Goal: Register for event/course

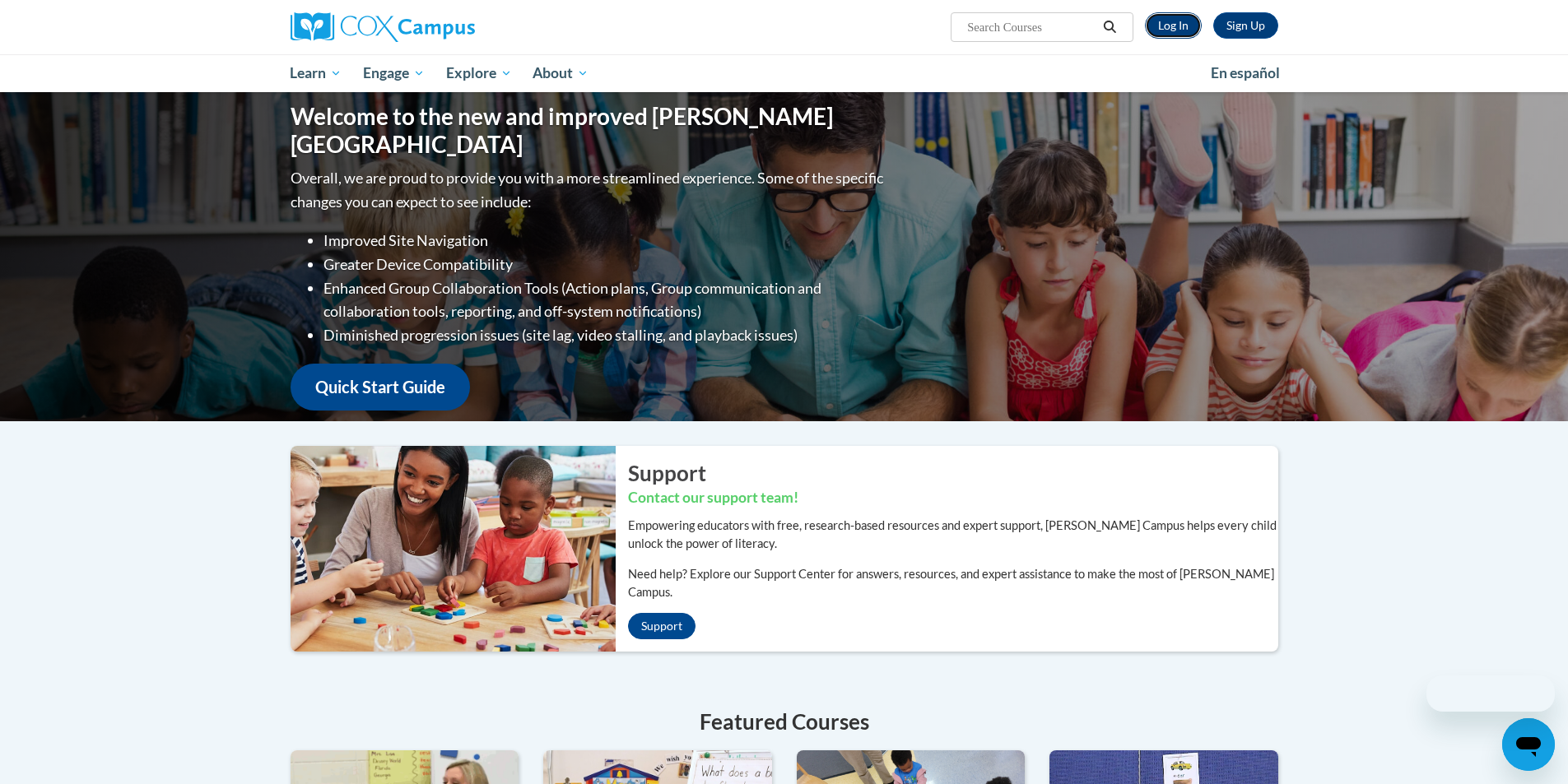
click at [1168, 26] on link "Log In" at bounding box center [1173, 26] width 57 height 27
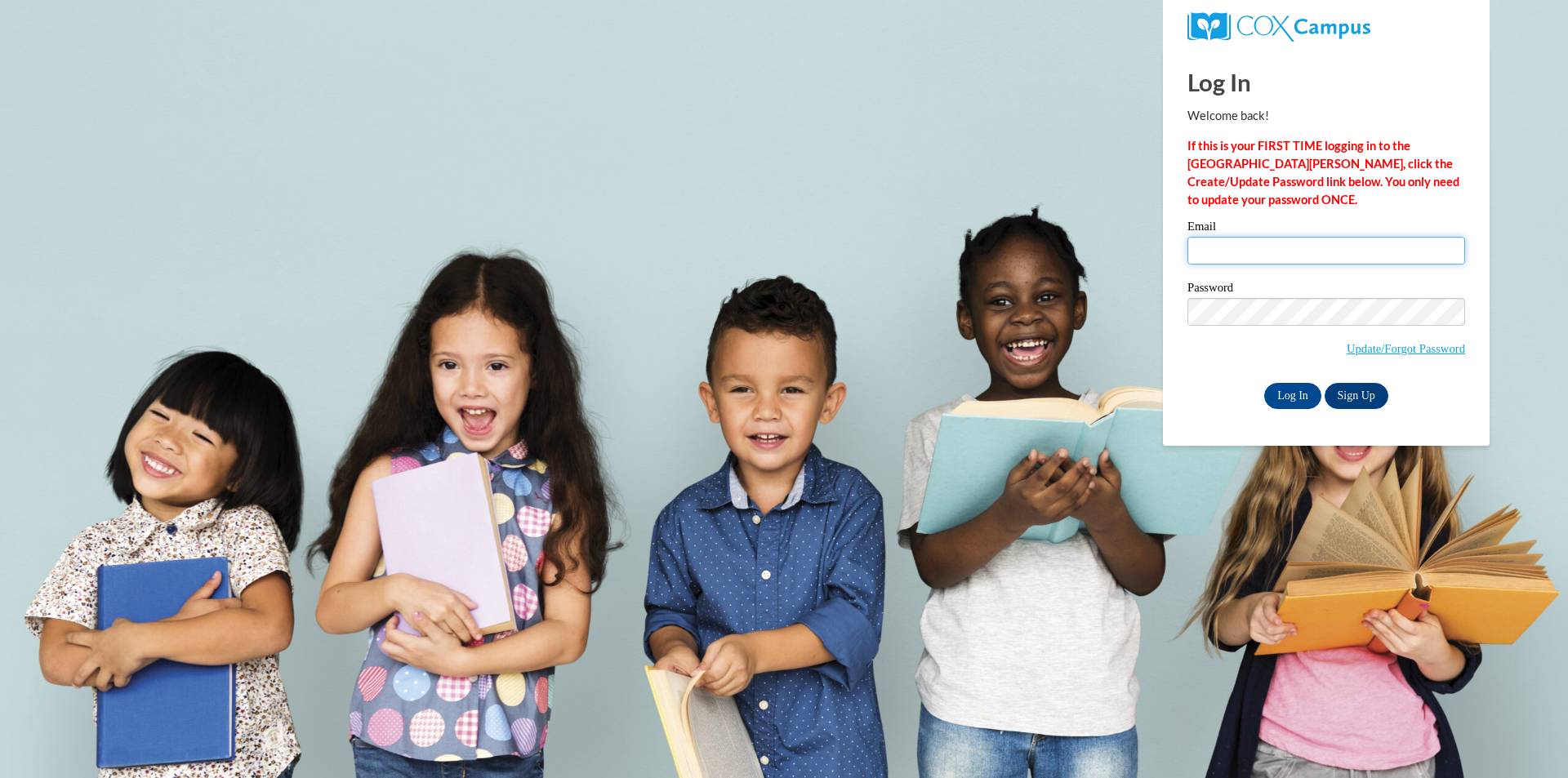
click at [1256, 249] on input "Email" at bounding box center [1326, 251] width 278 height 28
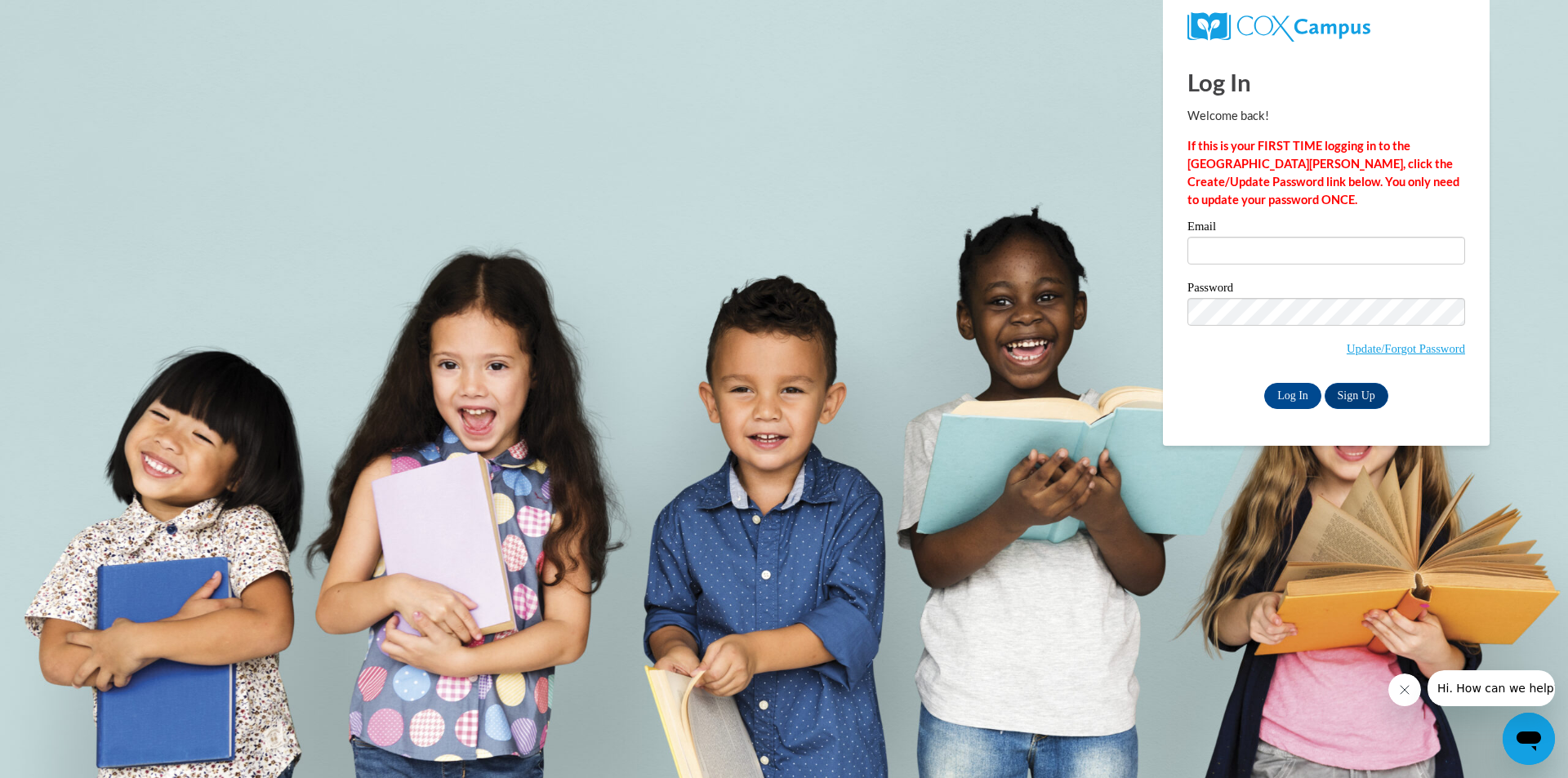
click at [1257, 220] on div "Log In Welcome back! If this is your FIRST TIME logging in to the NEW Cox Campu…" at bounding box center [1326, 229] width 278 height 360
click at [1369, 353] on link "Update/Forgot Password" at bounding box center [1405, 349] width 118 height 13
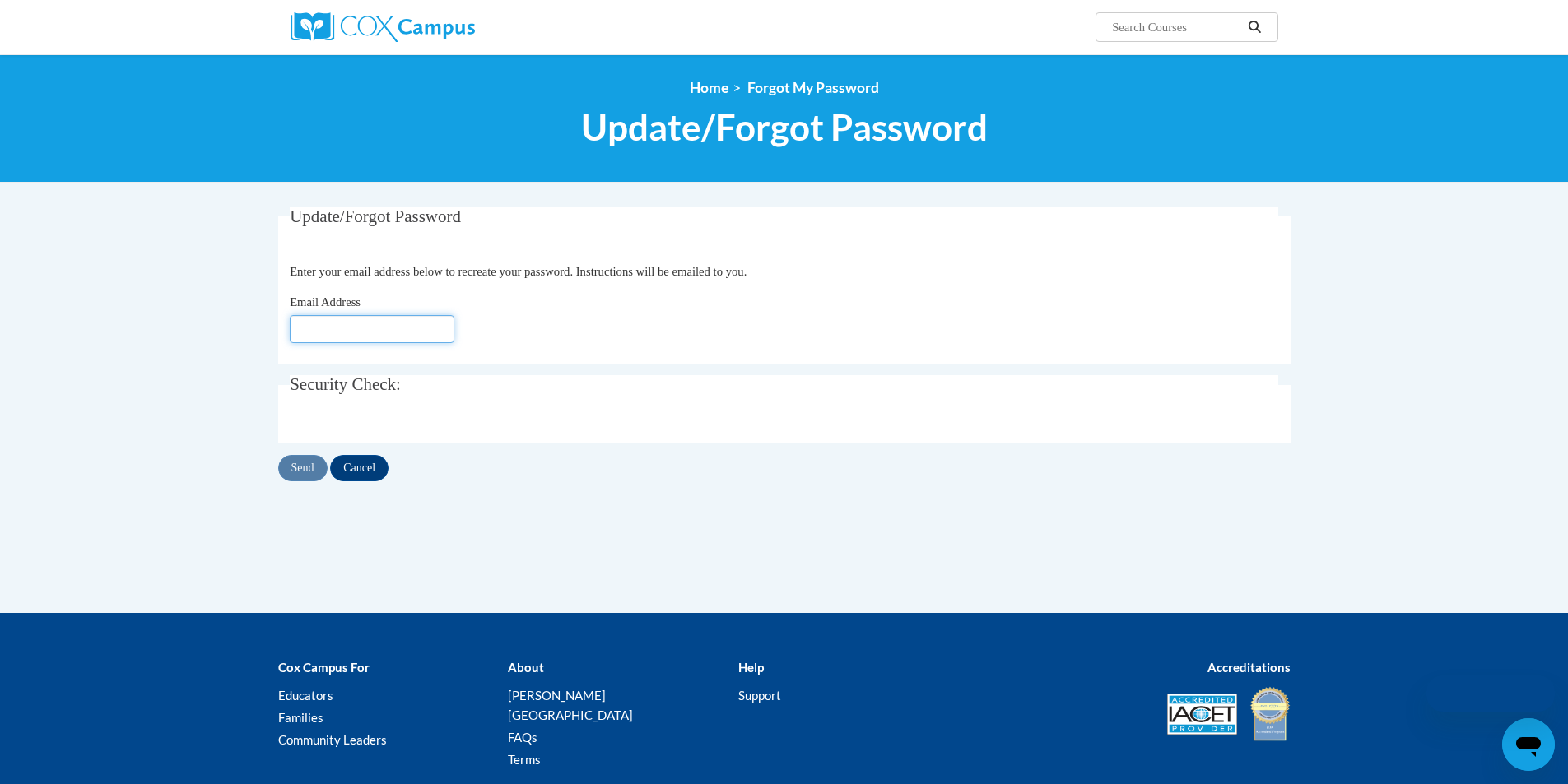
click at [371, 325] on input "Email Address" at bounding box center [372, 330] width 165 height 28
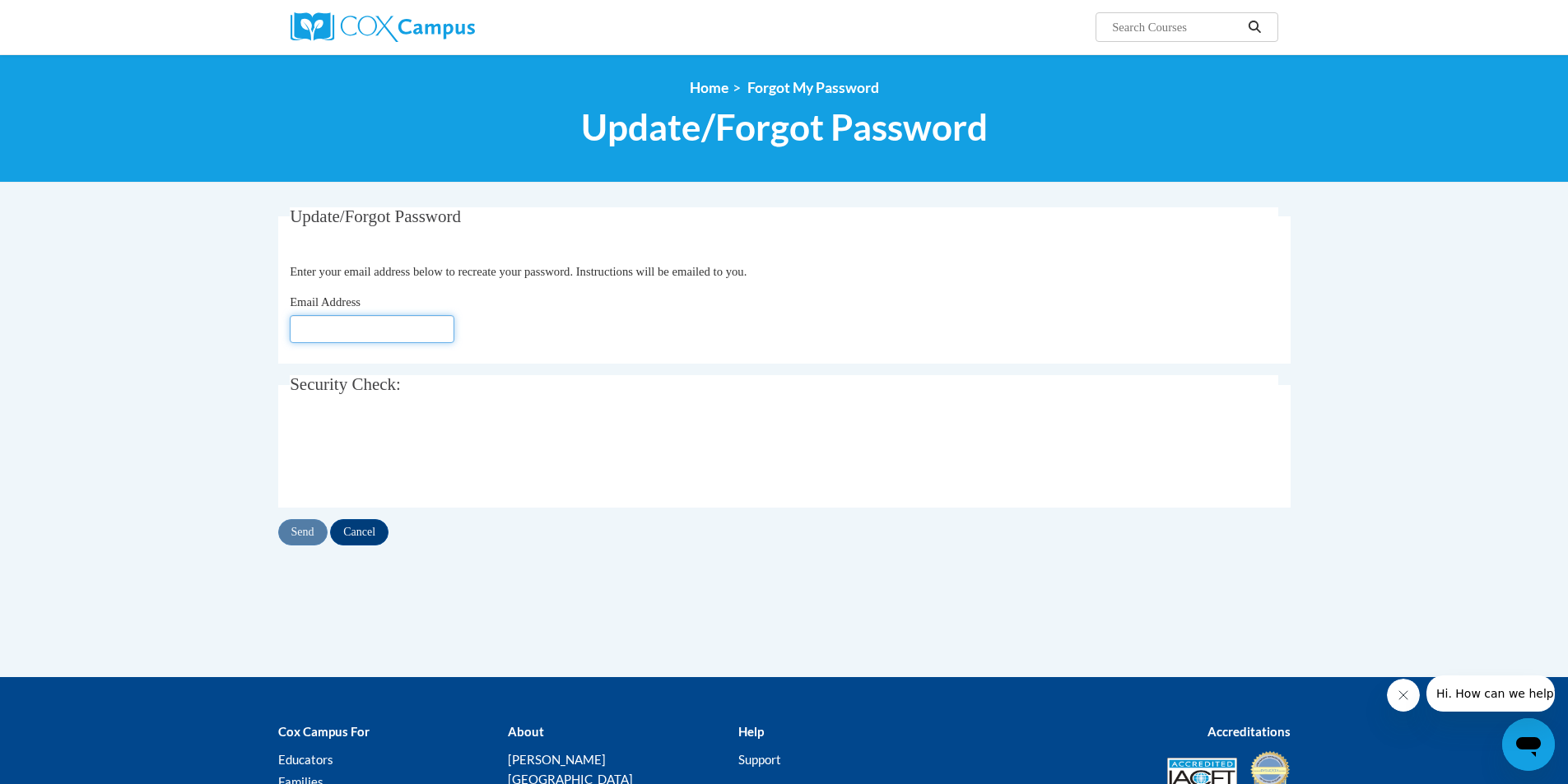
type input "lwillis@crispschools.org"
click at [321, 534] on input "Send" at bounding box center [302, 533] width 49 height 27
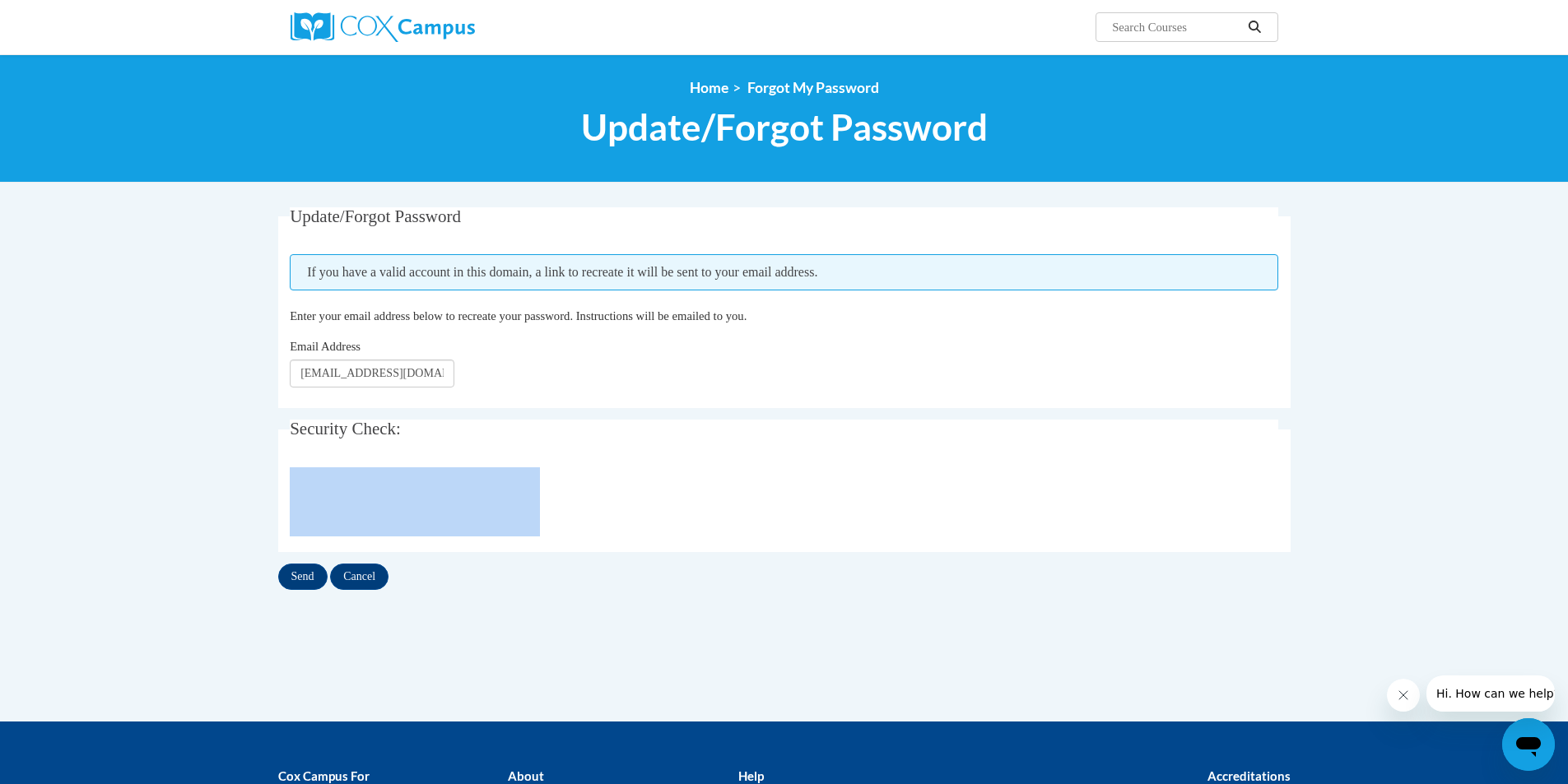
click at [308, 555] on div "Update/Forgot Password Please enter your email address If you have a valid acco…" at bounding box center [784, 399] width 1013 height 384
click at [302, 589] on input "Send" at bounding box center [302, 577] width 49 height 27
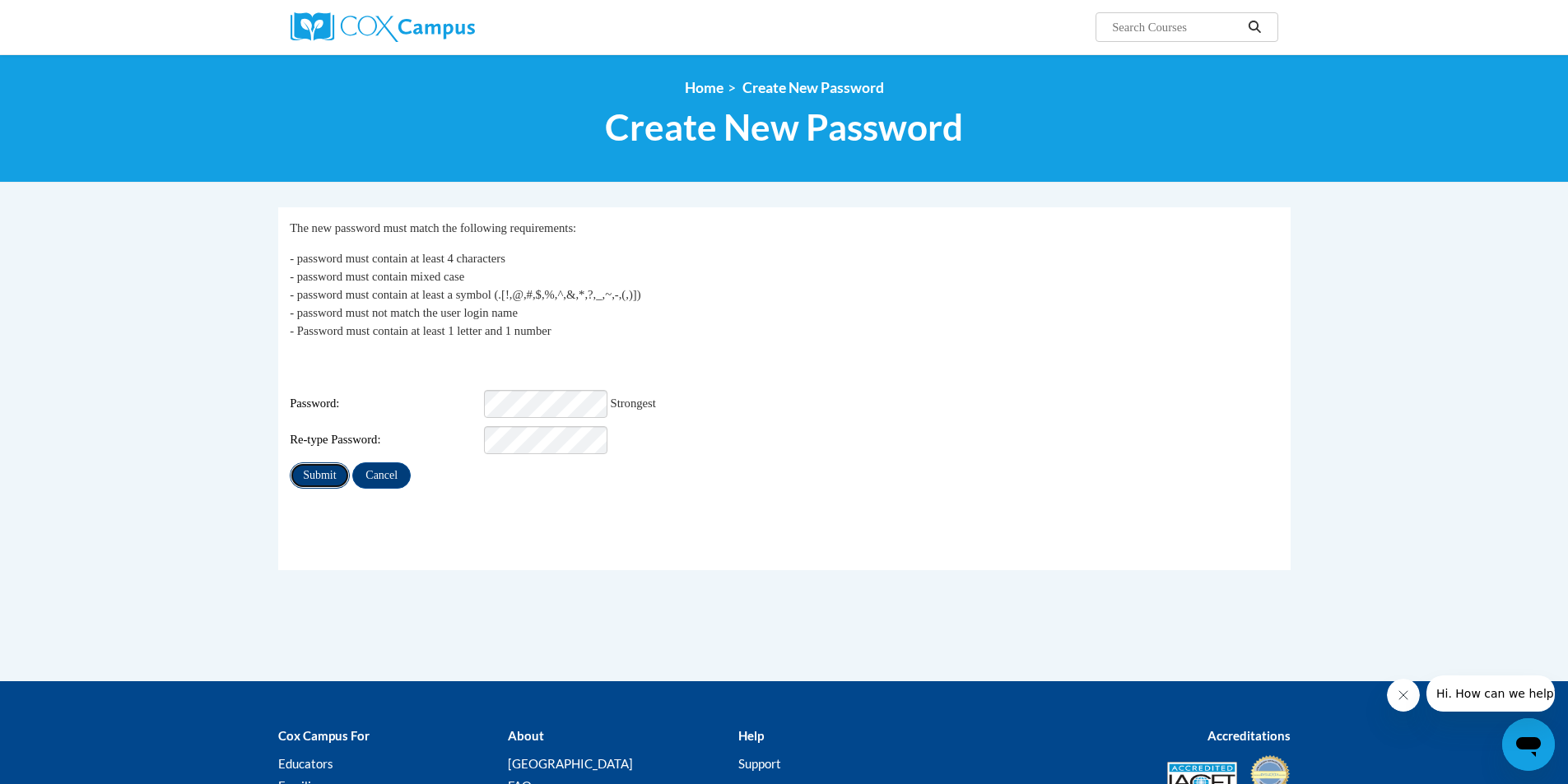
click at [316, 465] on input "Submit" at bounding box center [319, 476] width 59 height 27
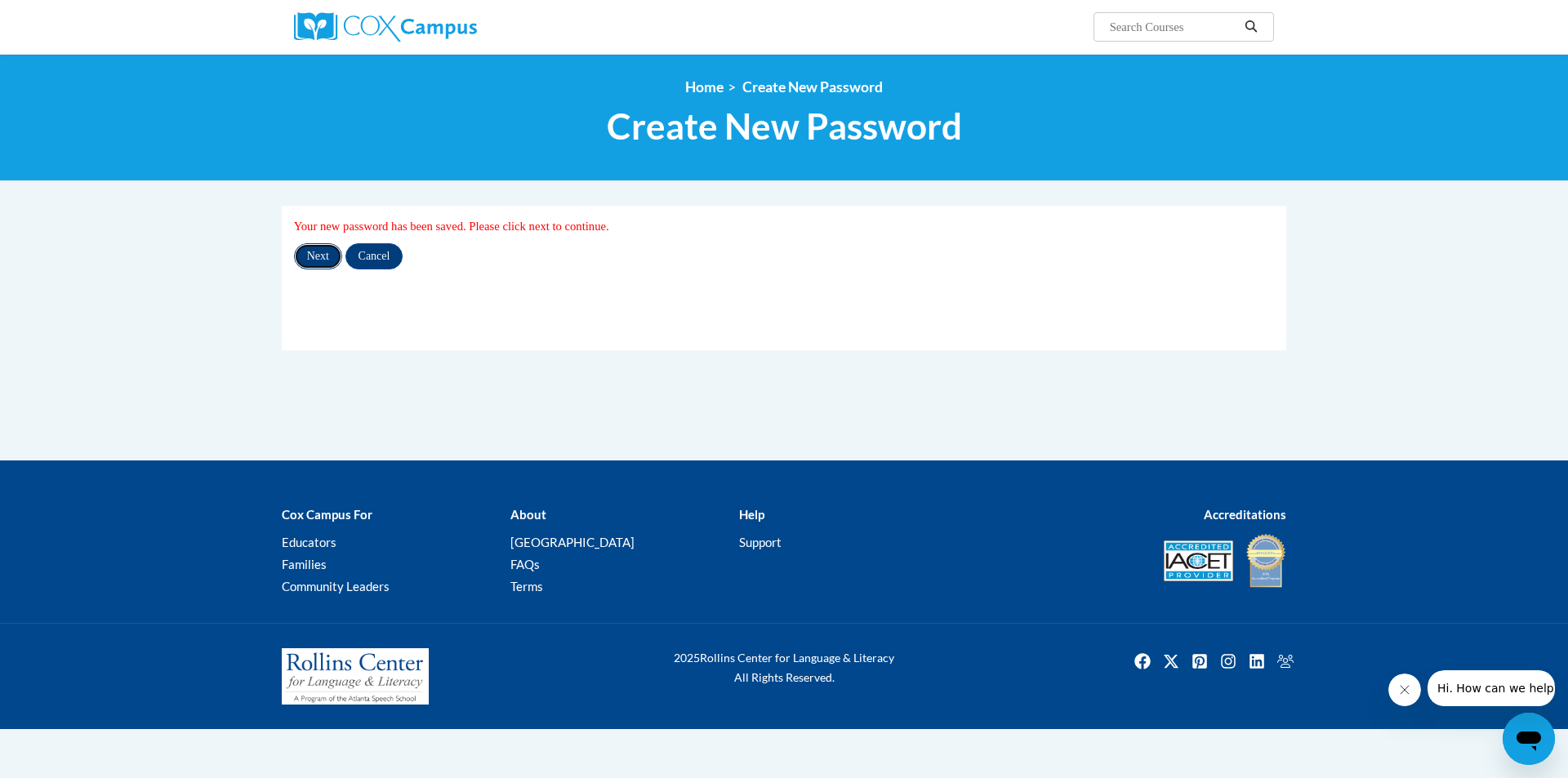
click at [311, 261] on input "Next" at bounding box center [318, 257] width 48 height 26
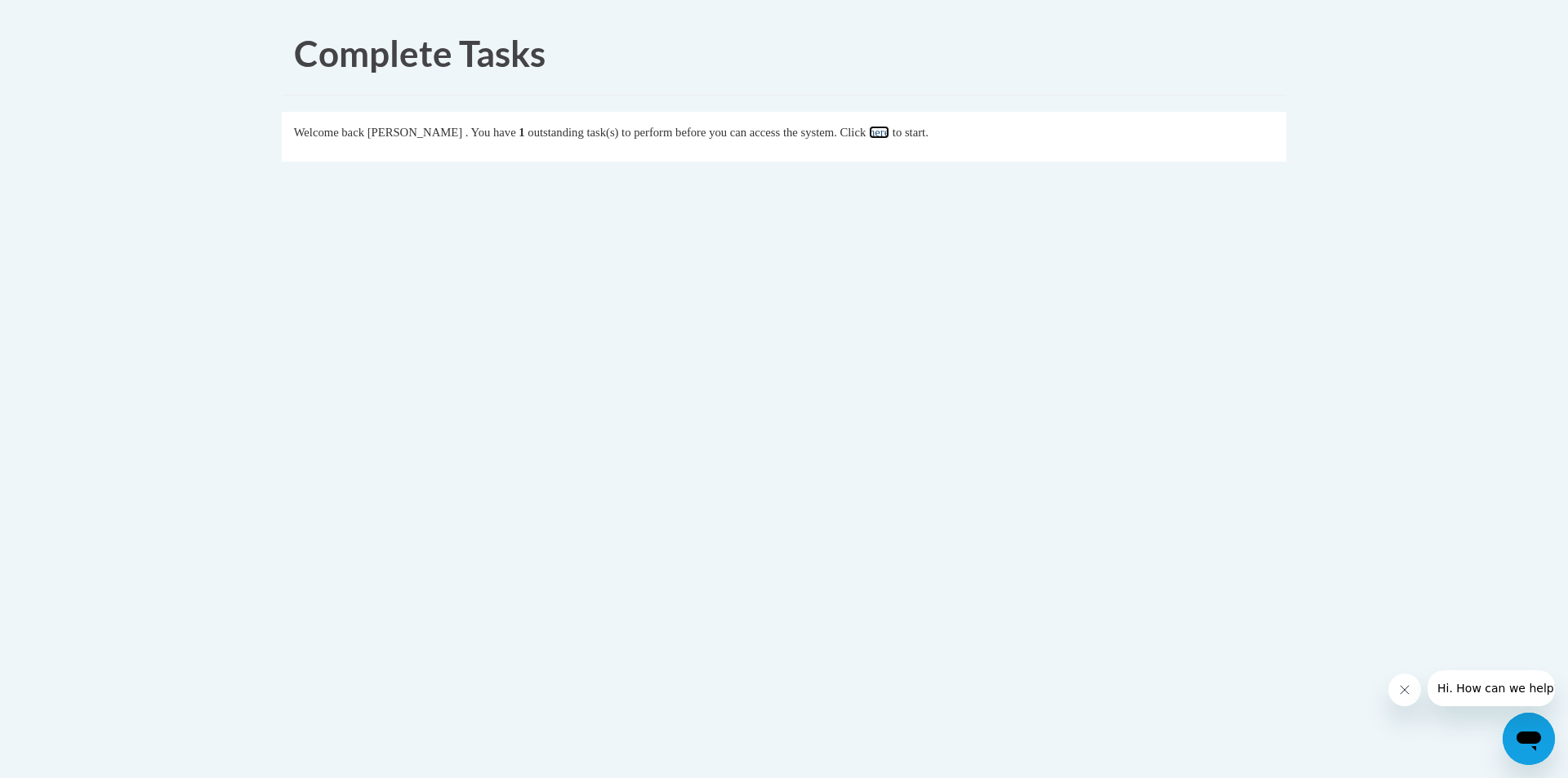
click at [890, 135] on link "here" at bounding box center [879, 132] width 21 height 13
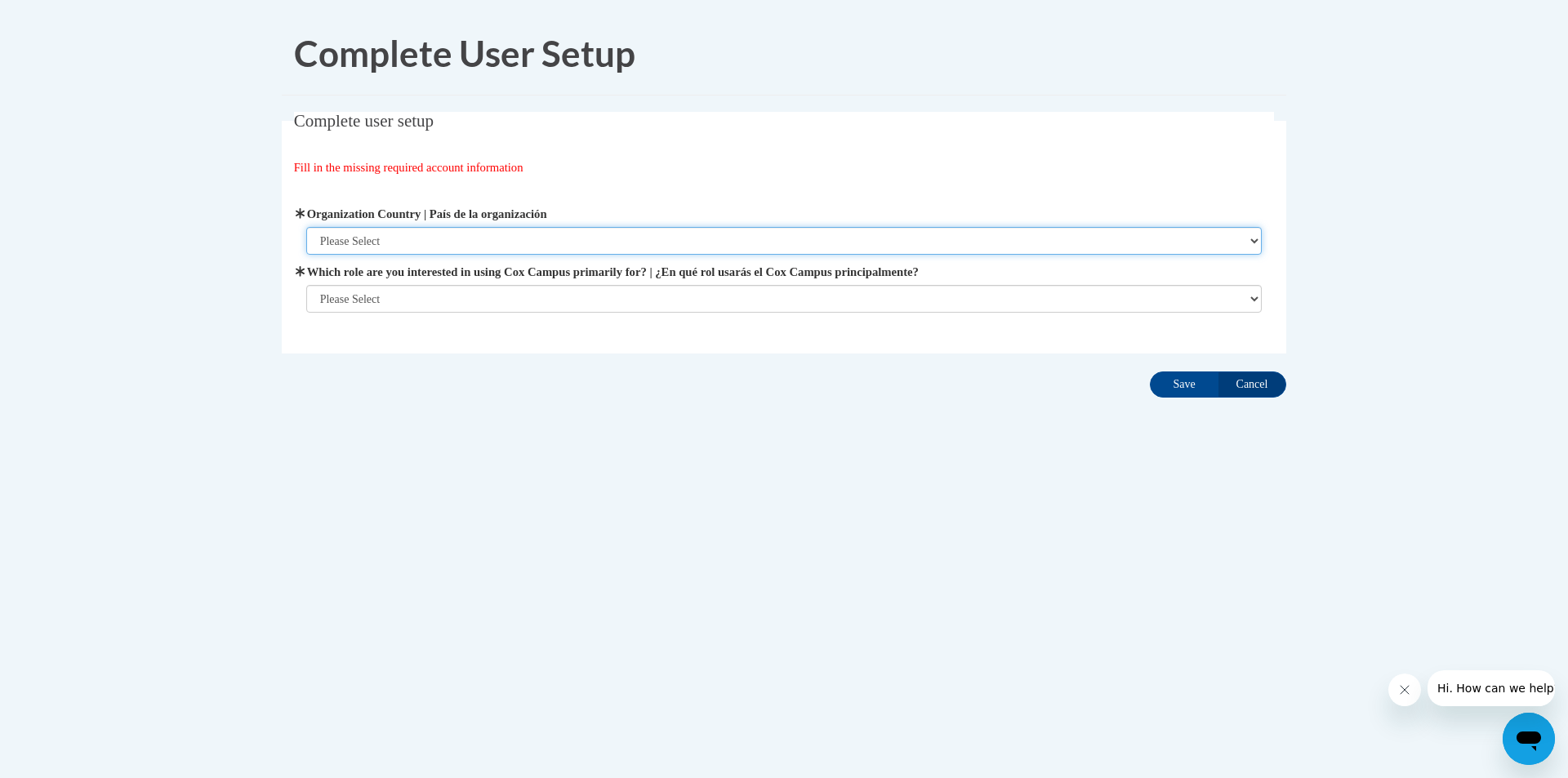
click at [884, 233] on select "Please Select [GEOGRAPHIC_DATA] | [GEOGRAPHIC_DATA] Outside of [GEOGRAPHIC_DATA…" at bounding box center [785, 241] width 957 height 28
select select "ad49bcad-a171-4b2e-b99c-48b446064914"
click at [306, 227] on select "Please Select [GEOGRAPHIC_DATA] | [GEOGRAPHIC_DATA] Outside of [GEOGRAPHIC_DATA…" at bounding box center [785, 241] width 957 height 28
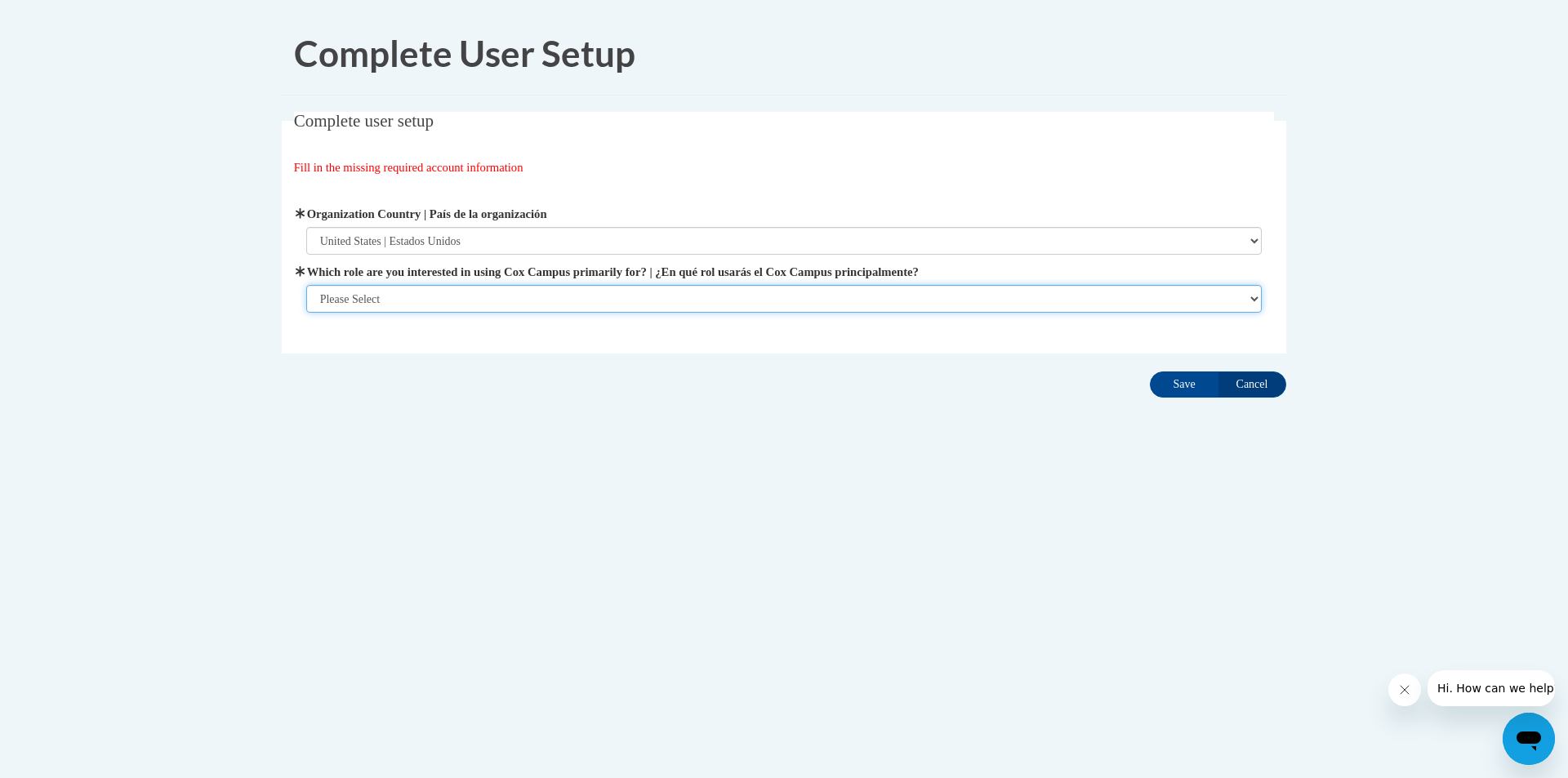
click at [829, 306] on select "Please Select College/University | Colegio/Universidad Community/Nonprofit Part…" at bounding box center [785, 299] width 957 height 28
select select "fbf2d438-af2f-41f8-98f1-81c410e29de3"
click at [306, 313] on select "Please Select College/University | Colegio/Universidad Community/Nonprofit Part…" at bounding box center [785, 299] width 957 height 28
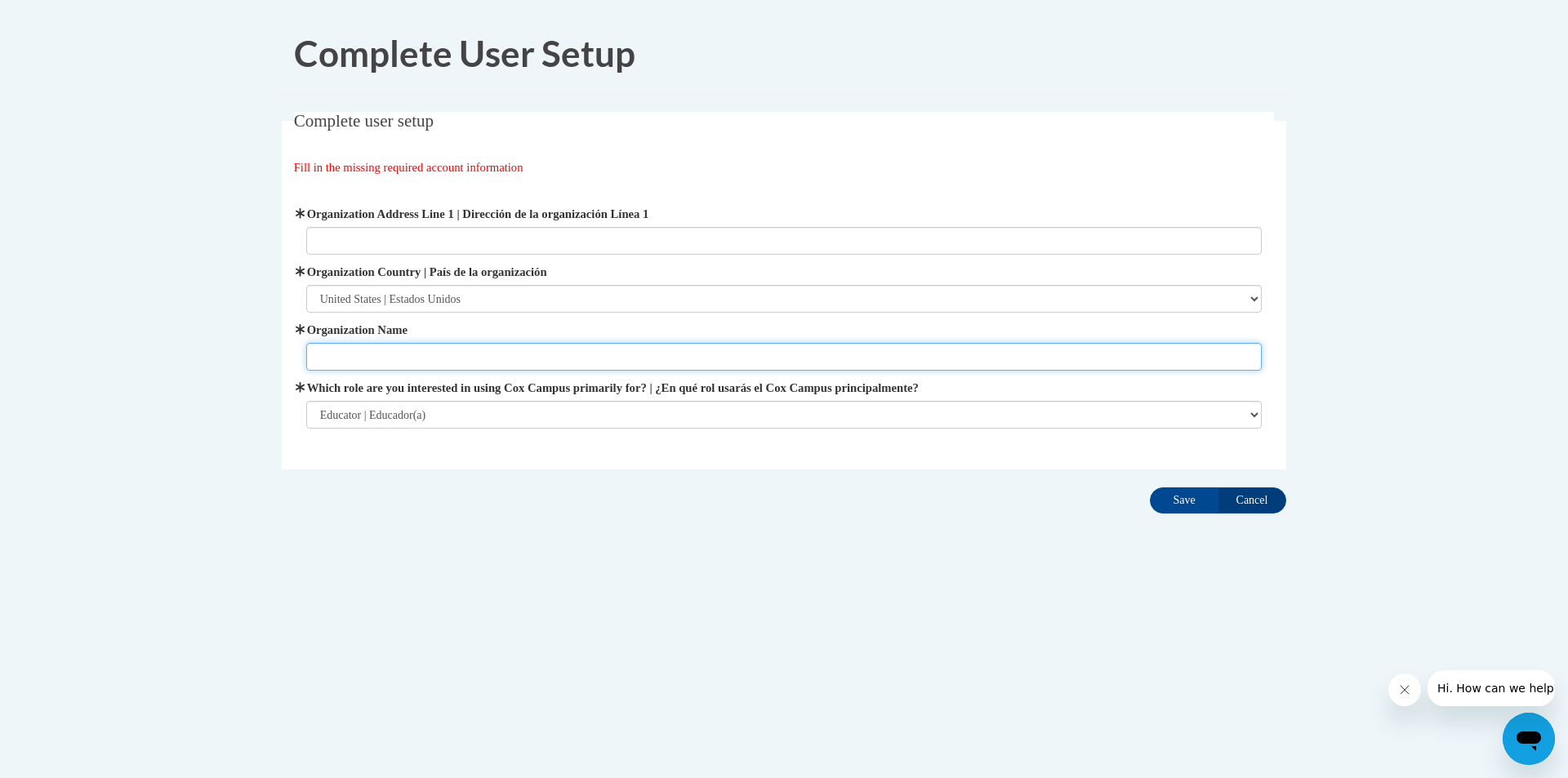
click at [809, 367] on input "Organization Name" at bounding box center [785, 357] width 957 height 28
type input "[GEOGRAPHIC_DATA]"
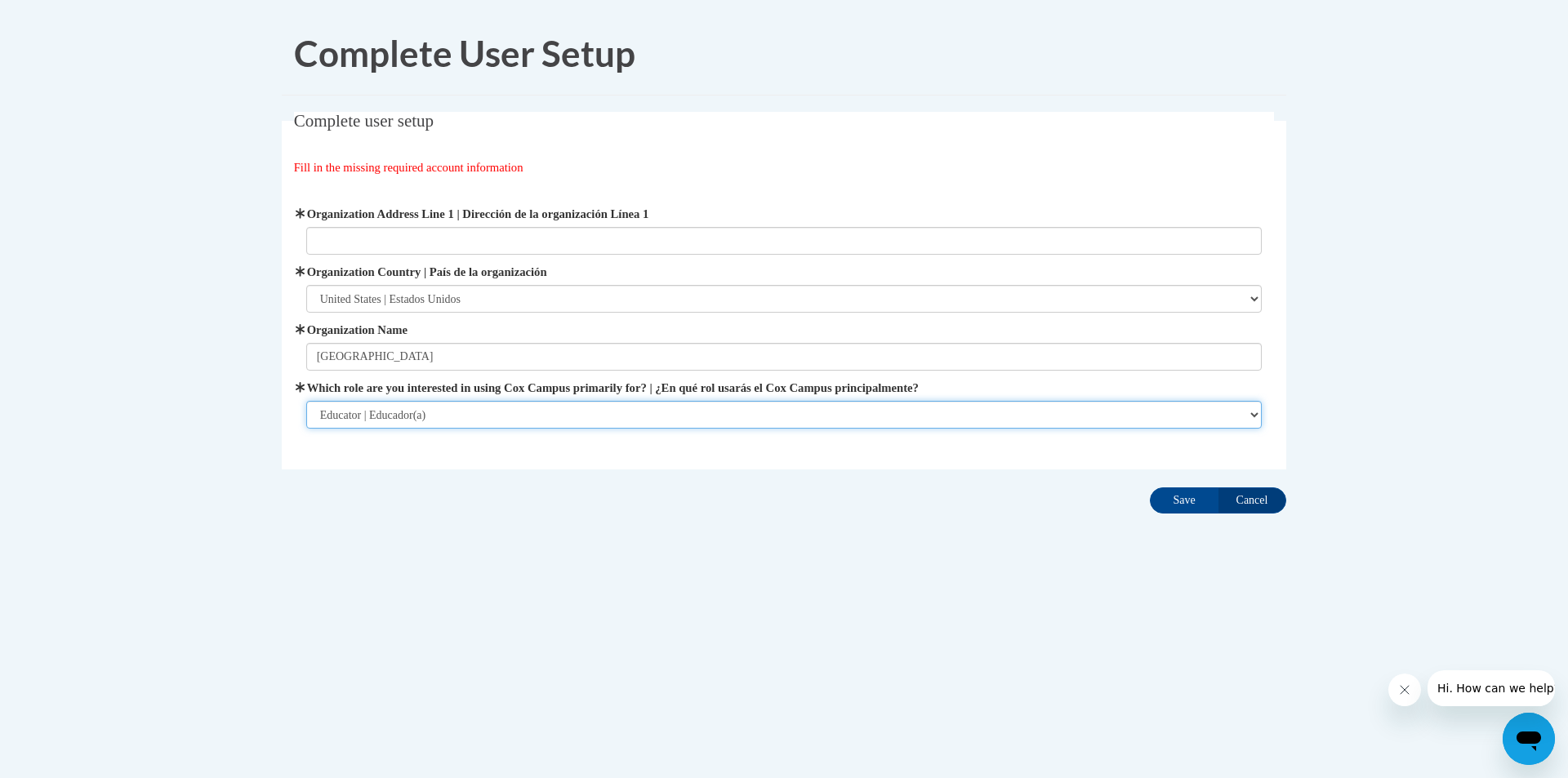
click at [784, 411] on select "Please Select College/University | Colegio/Universidad Community/Nonprofit Part…" at bounding box center [785, 415] width 957 height 28
click at [306, 401] on select "Please Select College/University | Colegio/Universidad Community/Nonprofit Part…" at bounding box center [785, 415] width 957 height 28
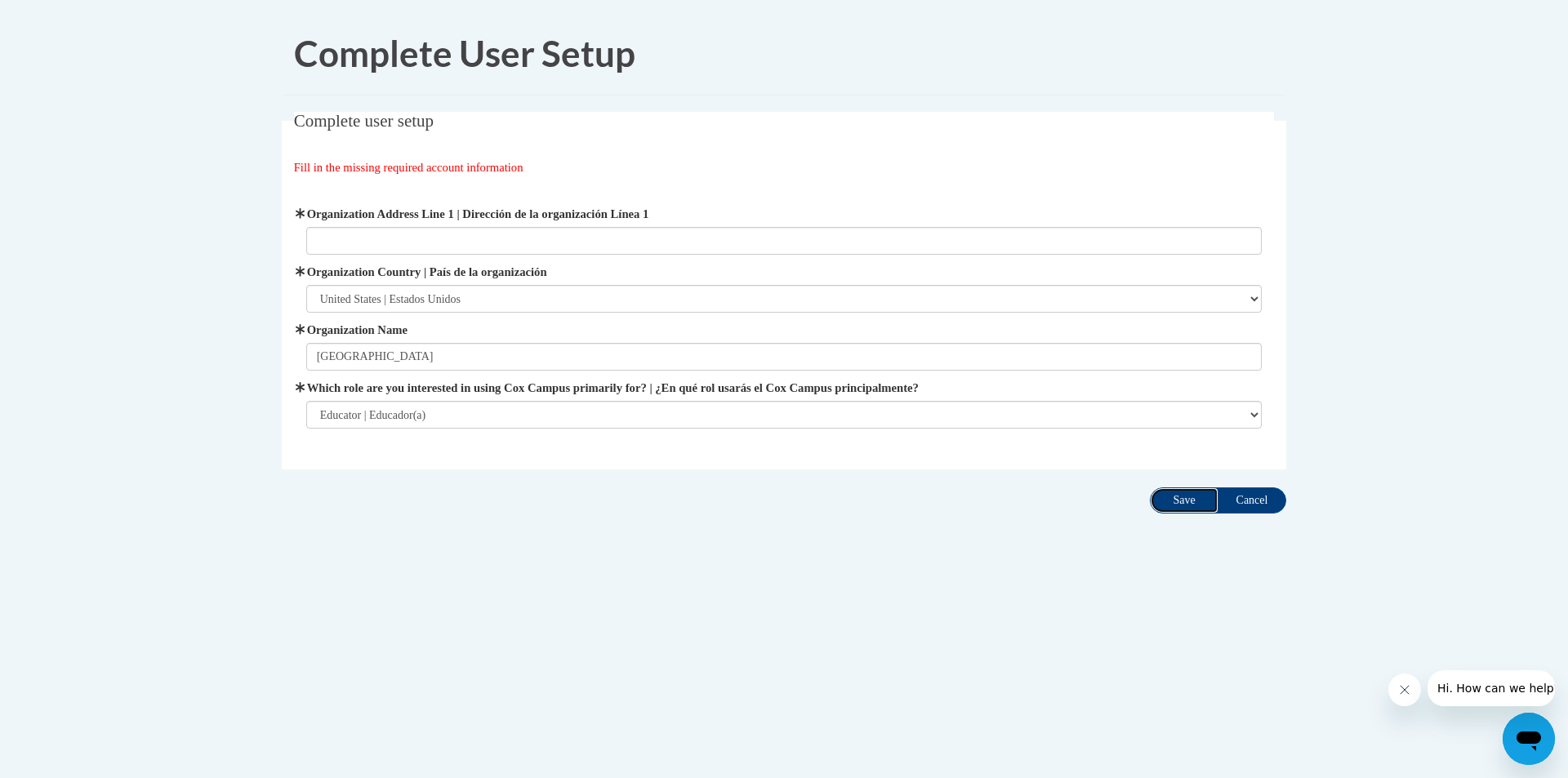
click at [1194, 502] on input "Save" at bounding box center [1184, 500] width 69 height 26
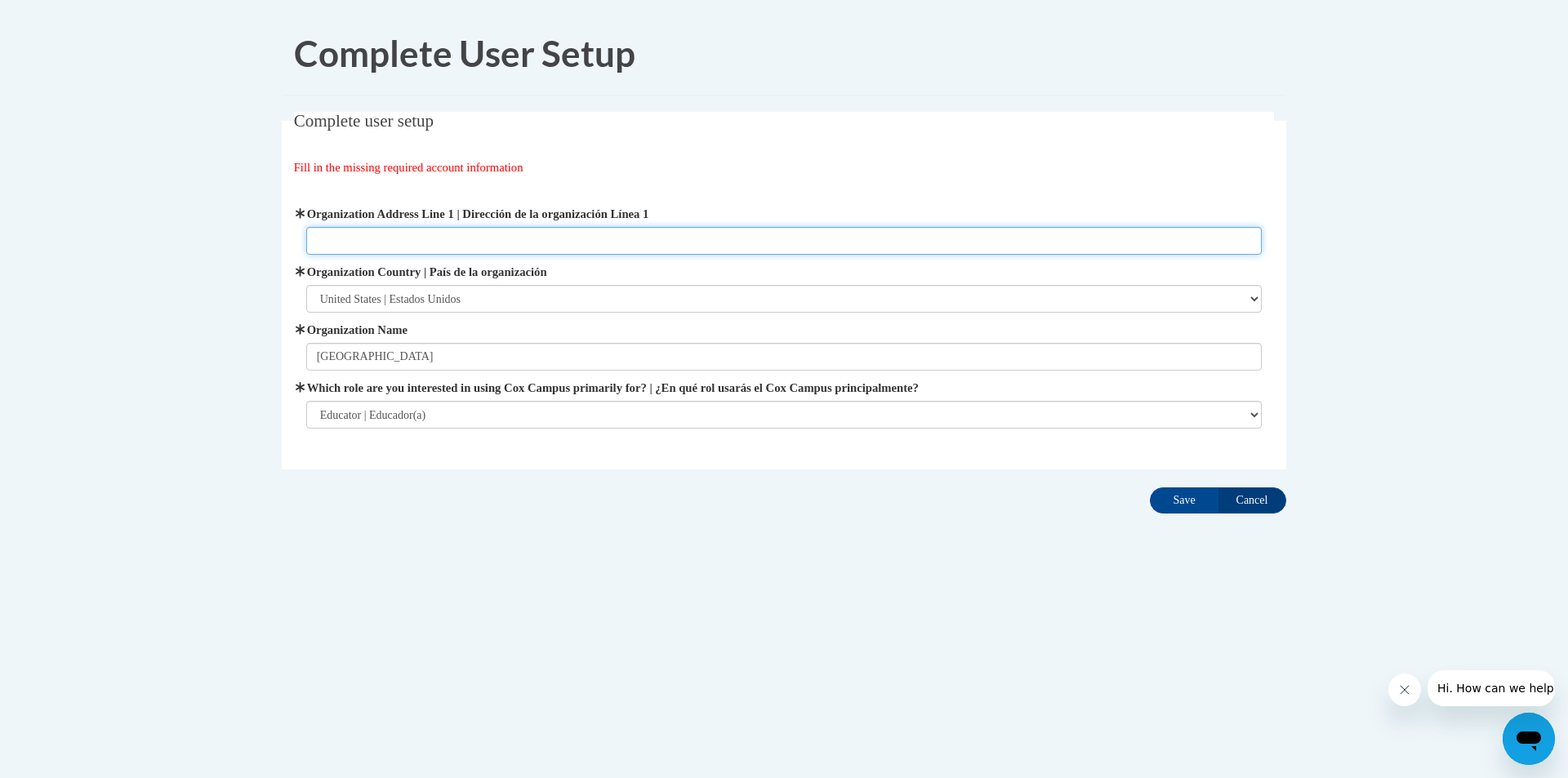
click at [743, 233] on input "Organization Address Line 1 | Dirección de la organización Línea 1" at bounding box center [785, 241] width 957 height 28
type input "330 Old Hatley Road Cordele, GA 31015"
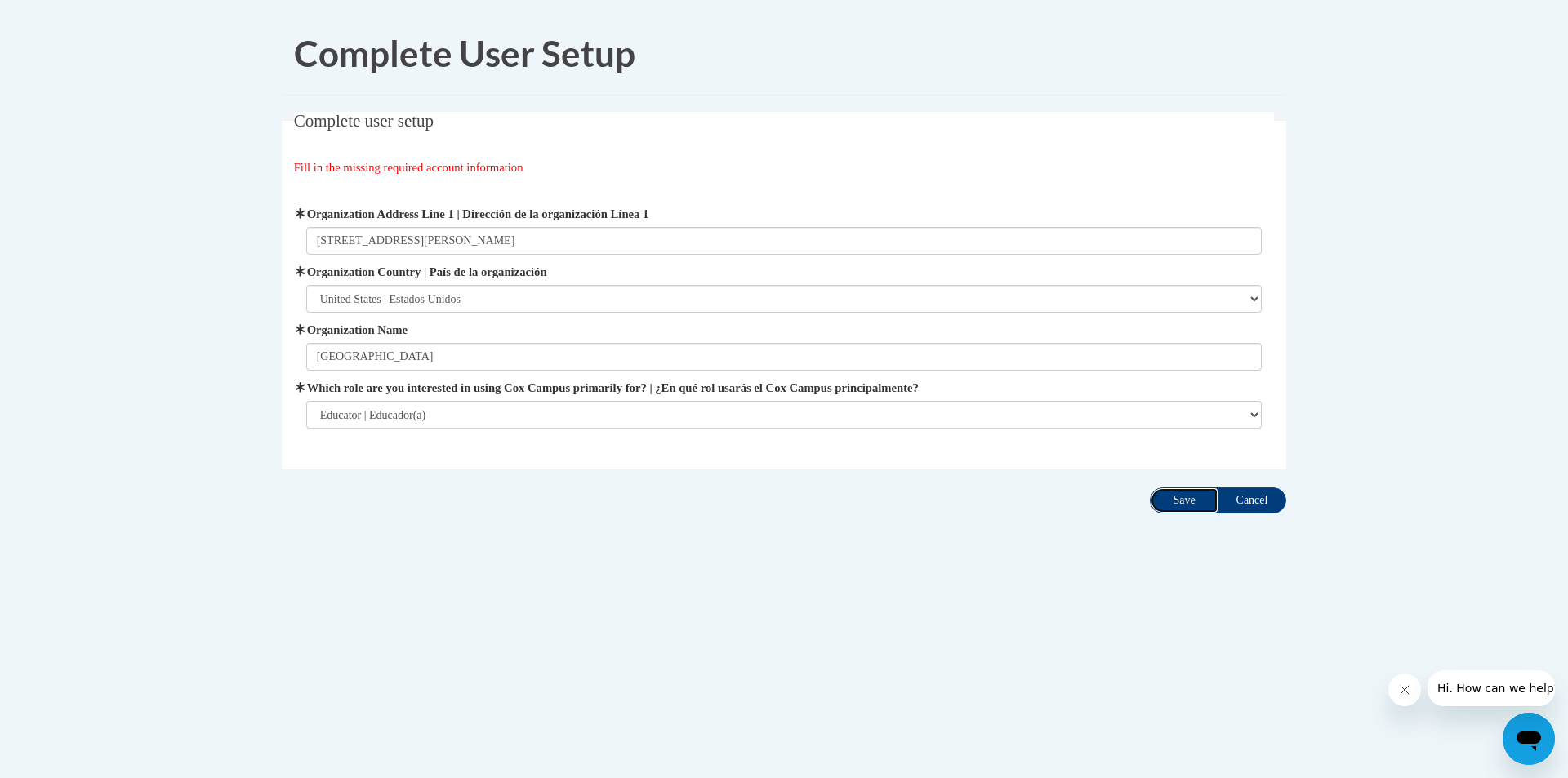
click at [1178, 501] on input "Save" at bounding box center [1184, 500] width 69 height 26
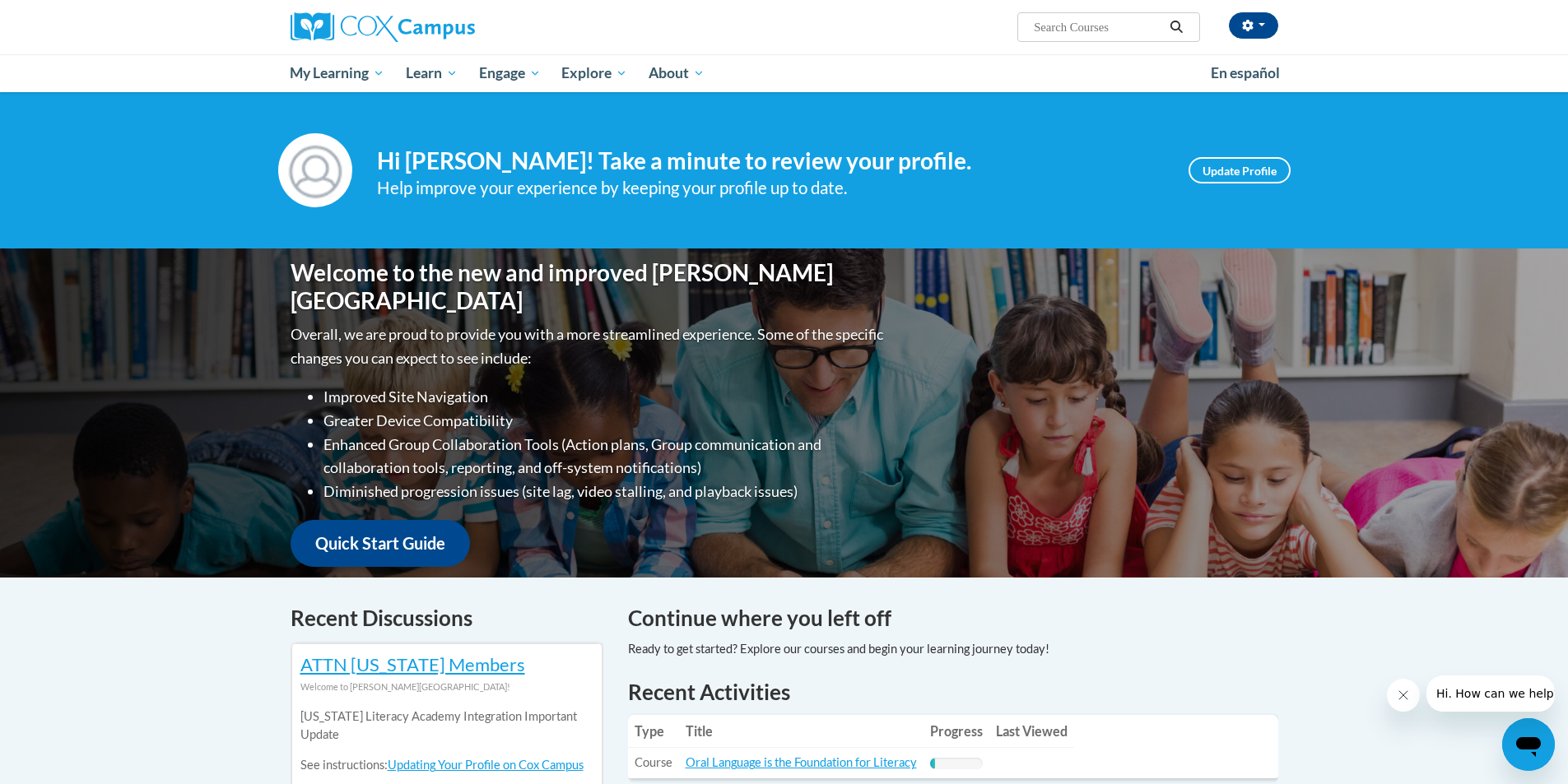
click at [1132, 20] on input "Search..." at bounding box center [1098, 27] width 132 height 20
type input "[MEDICAL_DATA]"
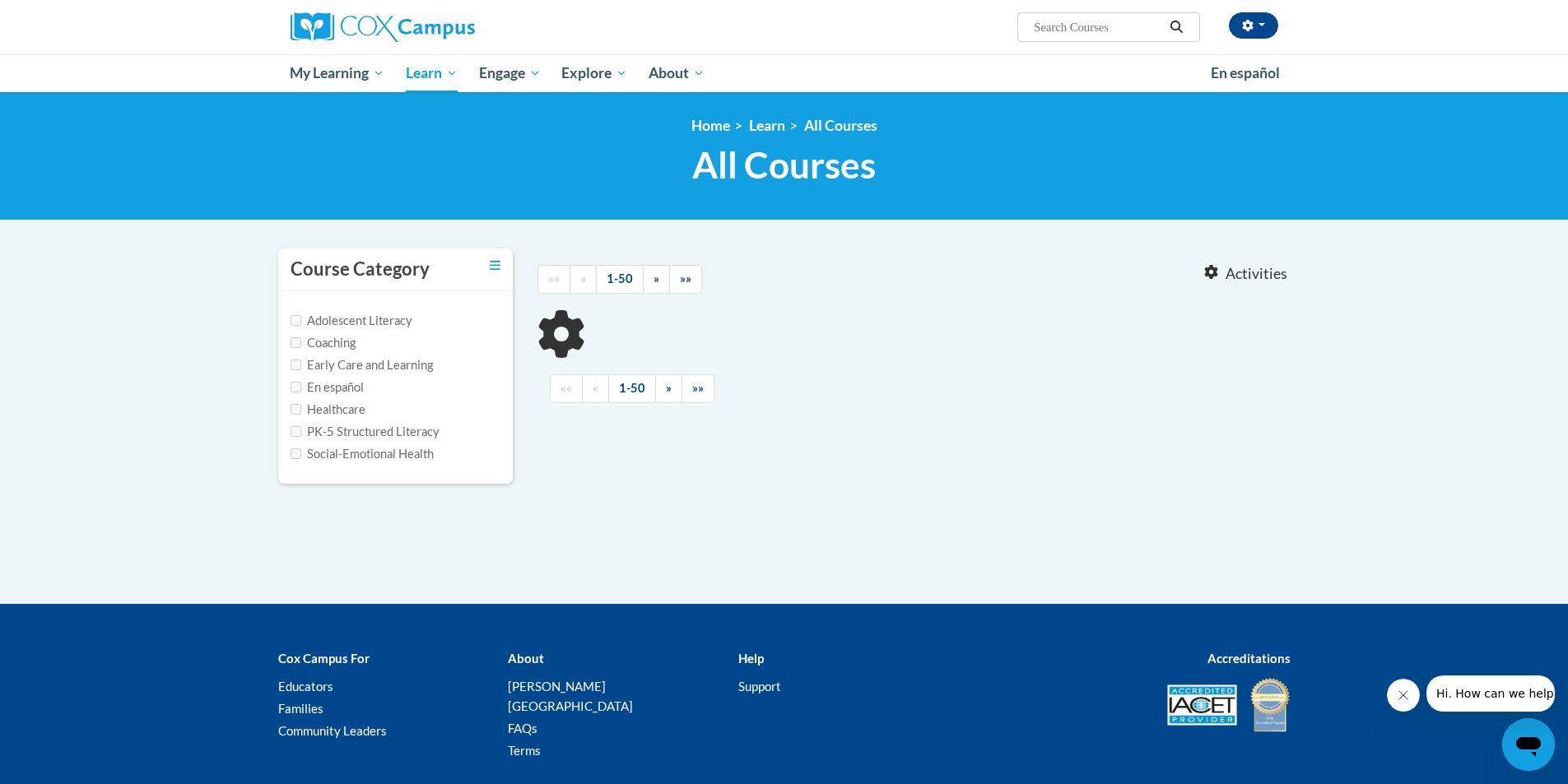
type input "[MEDICAL_DATA]"
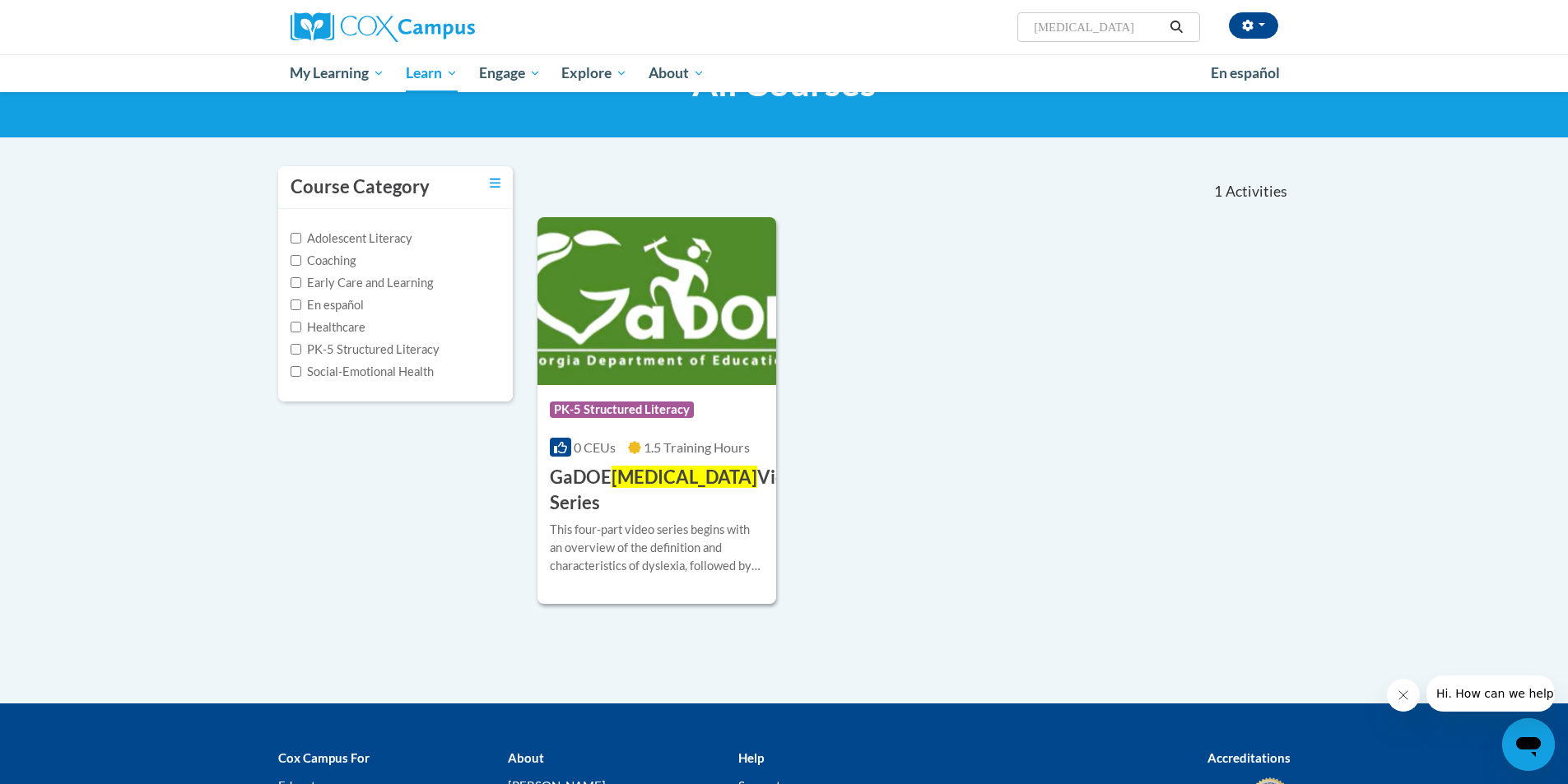
scroll to position [165, 0]
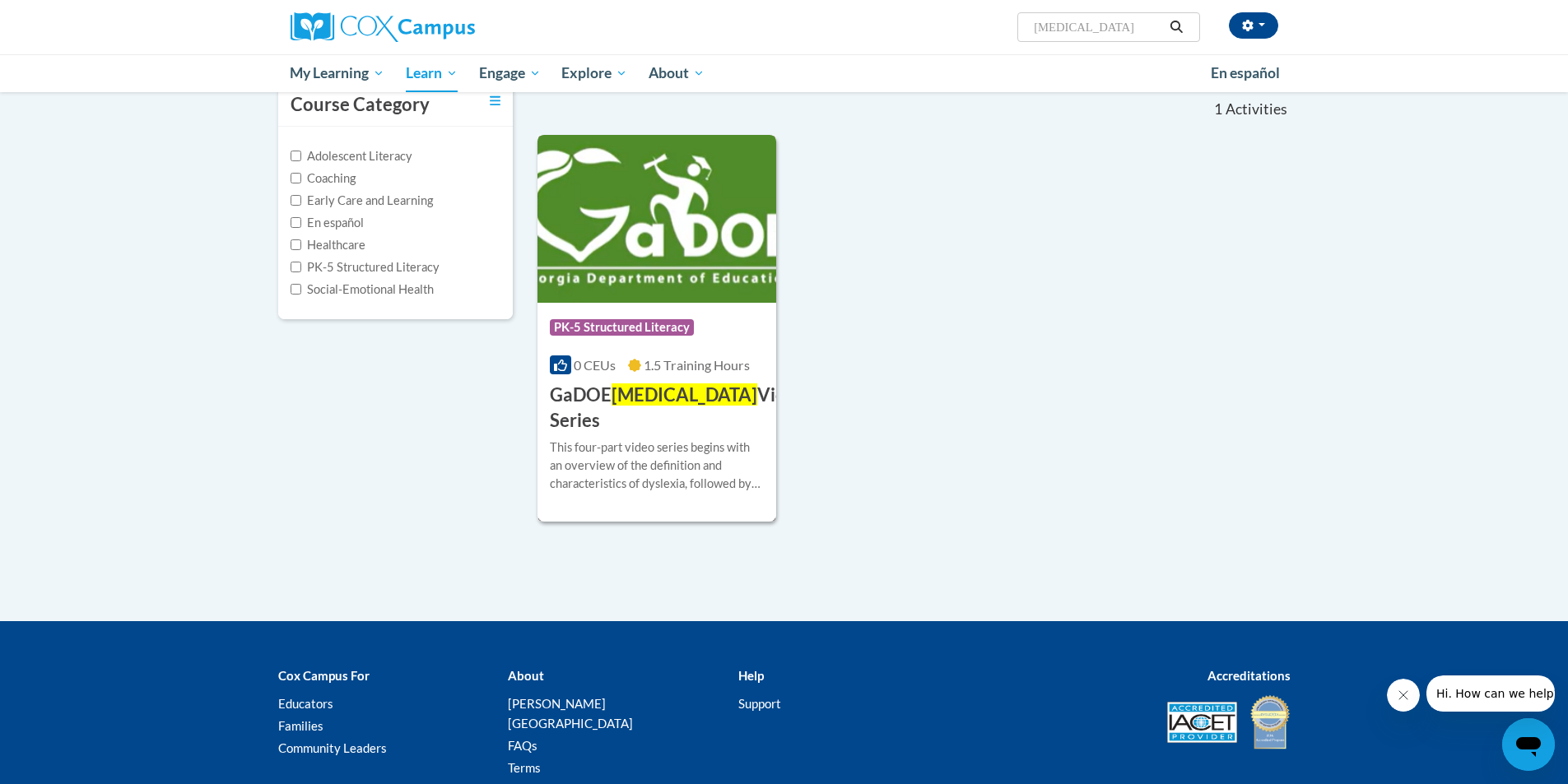
click at [664, 390] on span "Dyslexia" at bounding box center [684, 394] width 146 height 22
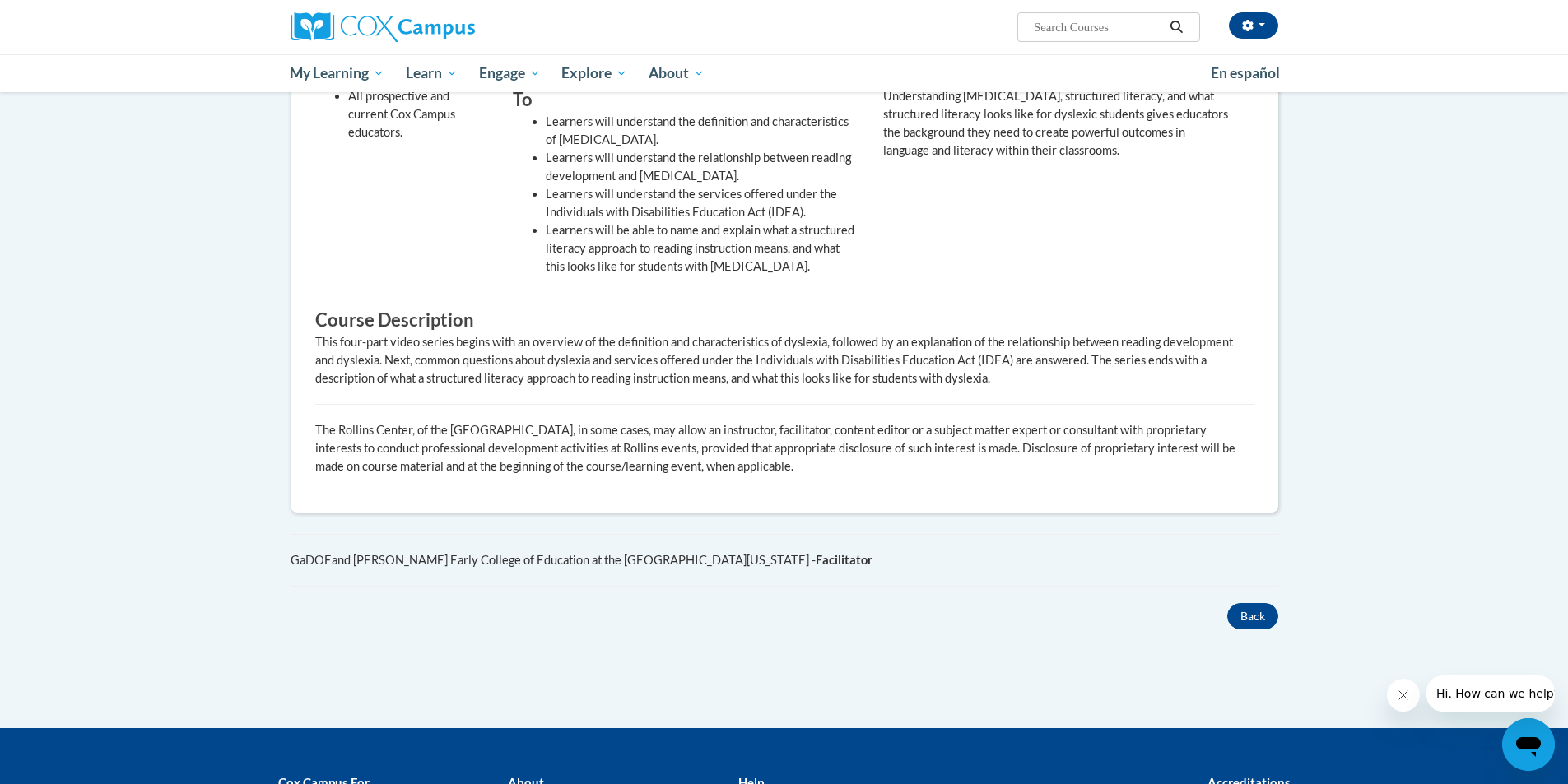
scroll to position [576, 0]
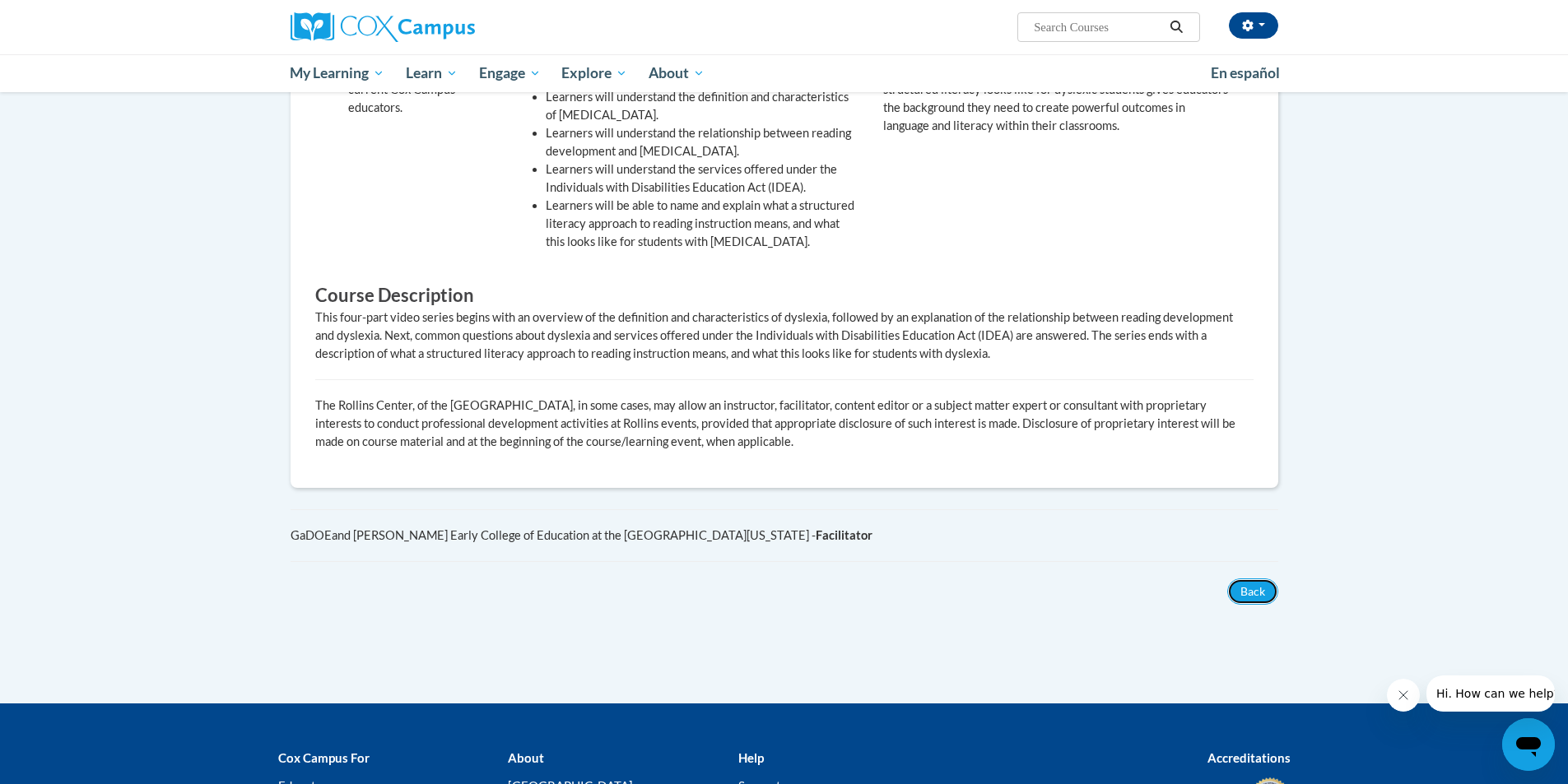
drag, startPoint x: 1260, startPoint y: 573, endPoint x: 1335, endPoint y: 427, distance: 164.1
click at [1337, 434] on body "Lindsey Willis (America/New_York UTC-04:00) My Profile Inbox My Transcripts Log…" at bounding box center [784, 200] width 1568 height 1551
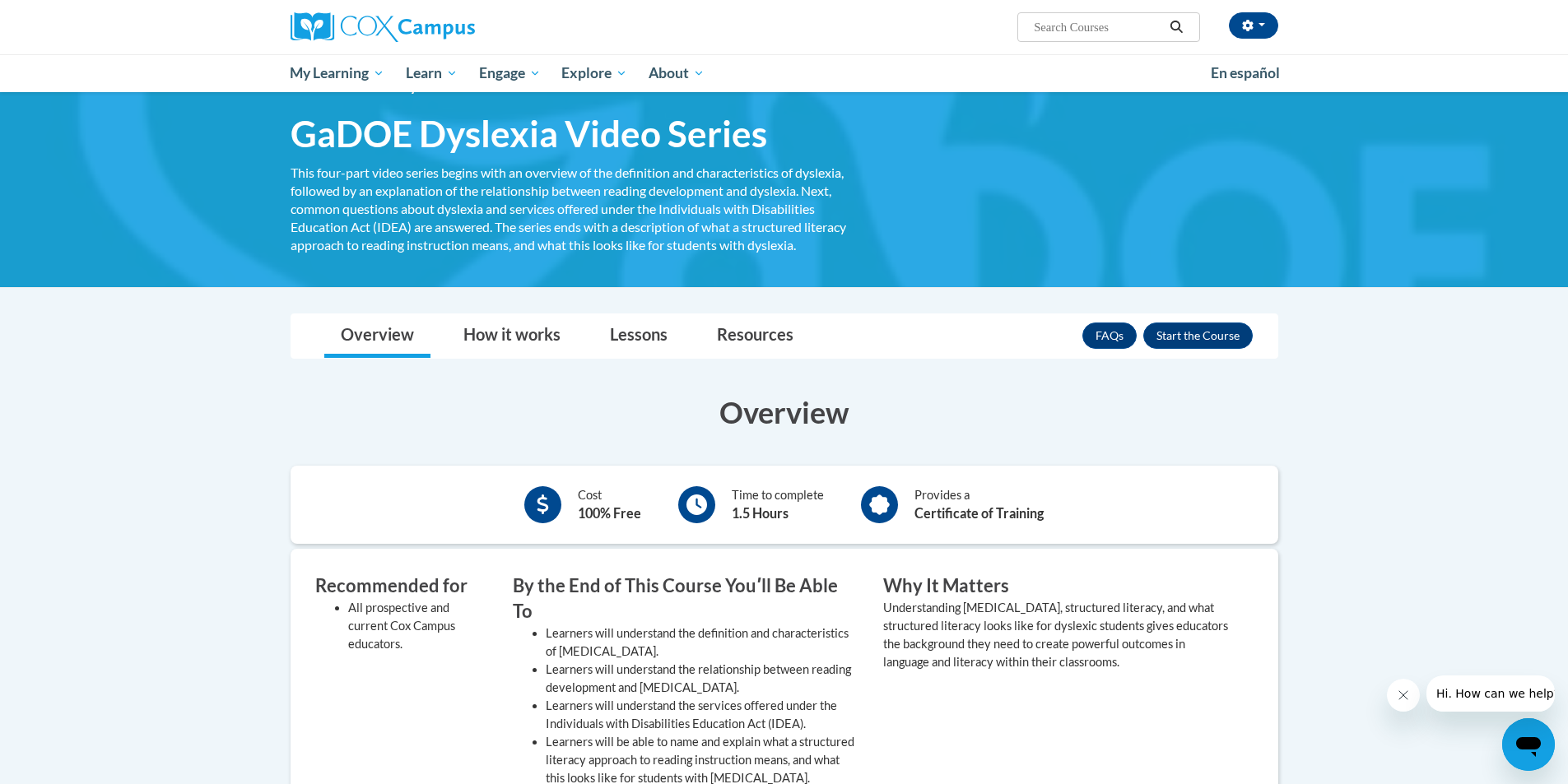
scroll to position [0, 0]
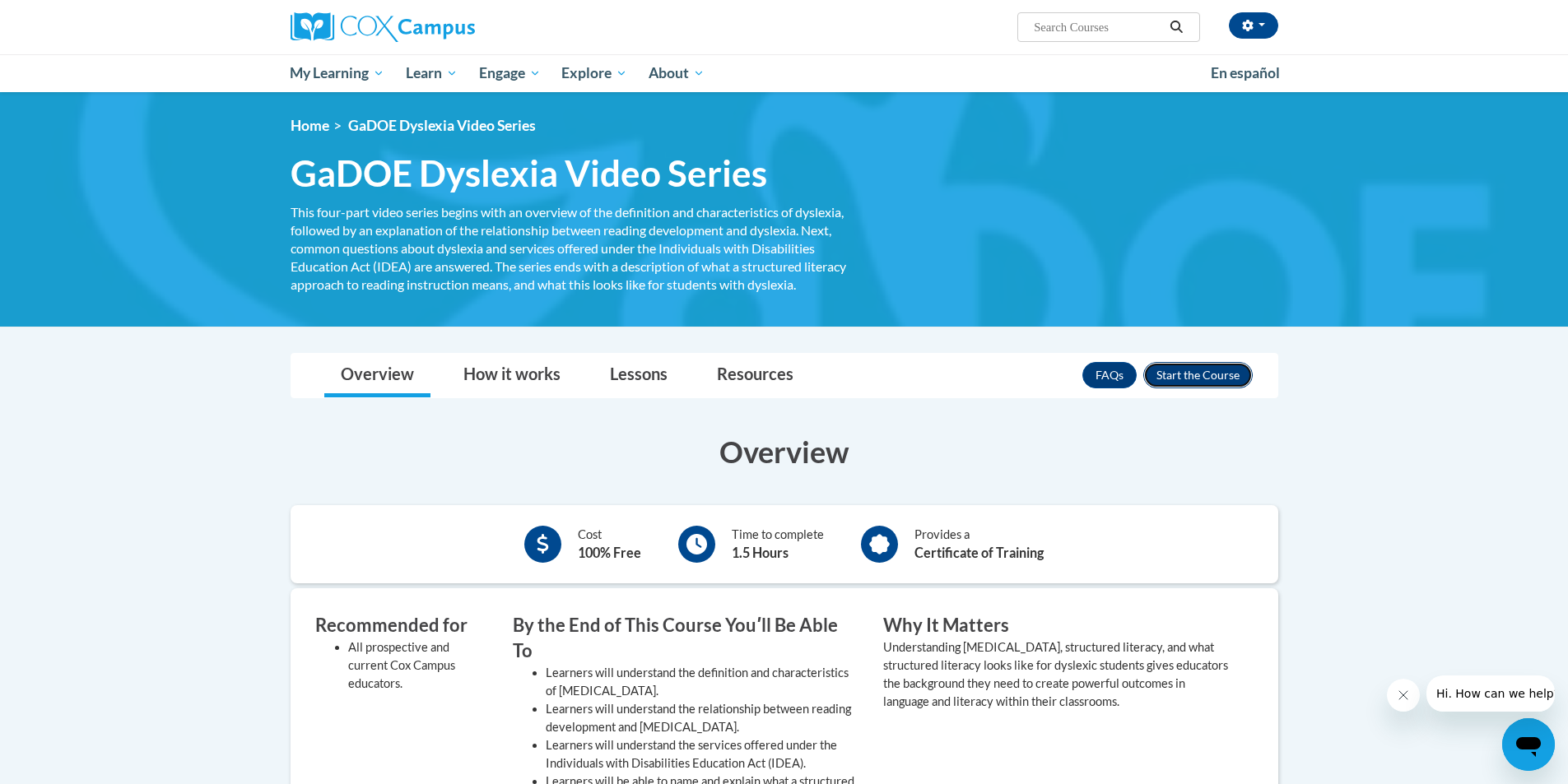
click at [1194, 372] on button "Enroll" at bounding box center [1197, 375] width 109 height 27
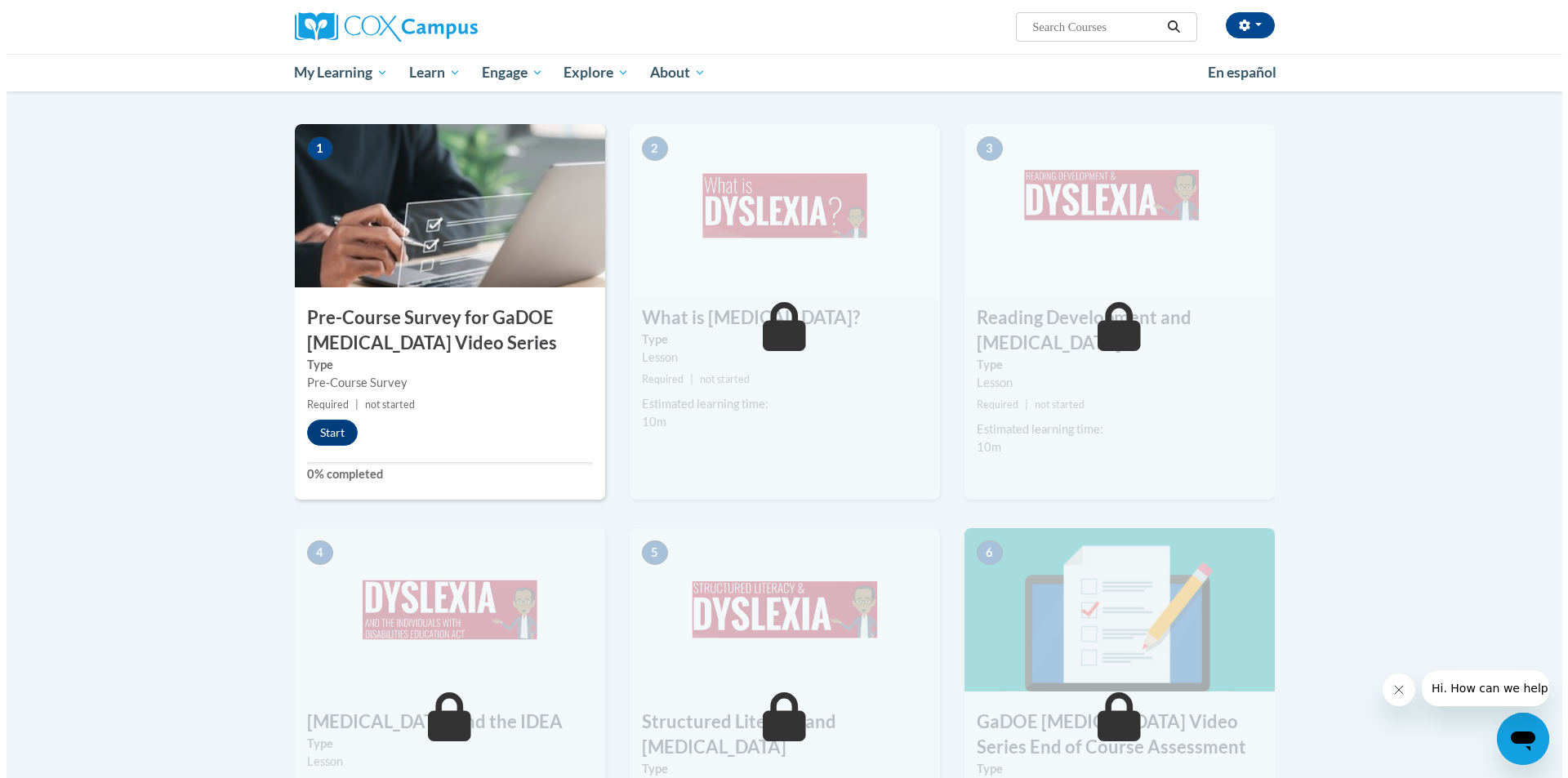
scroll to position [326, 0]
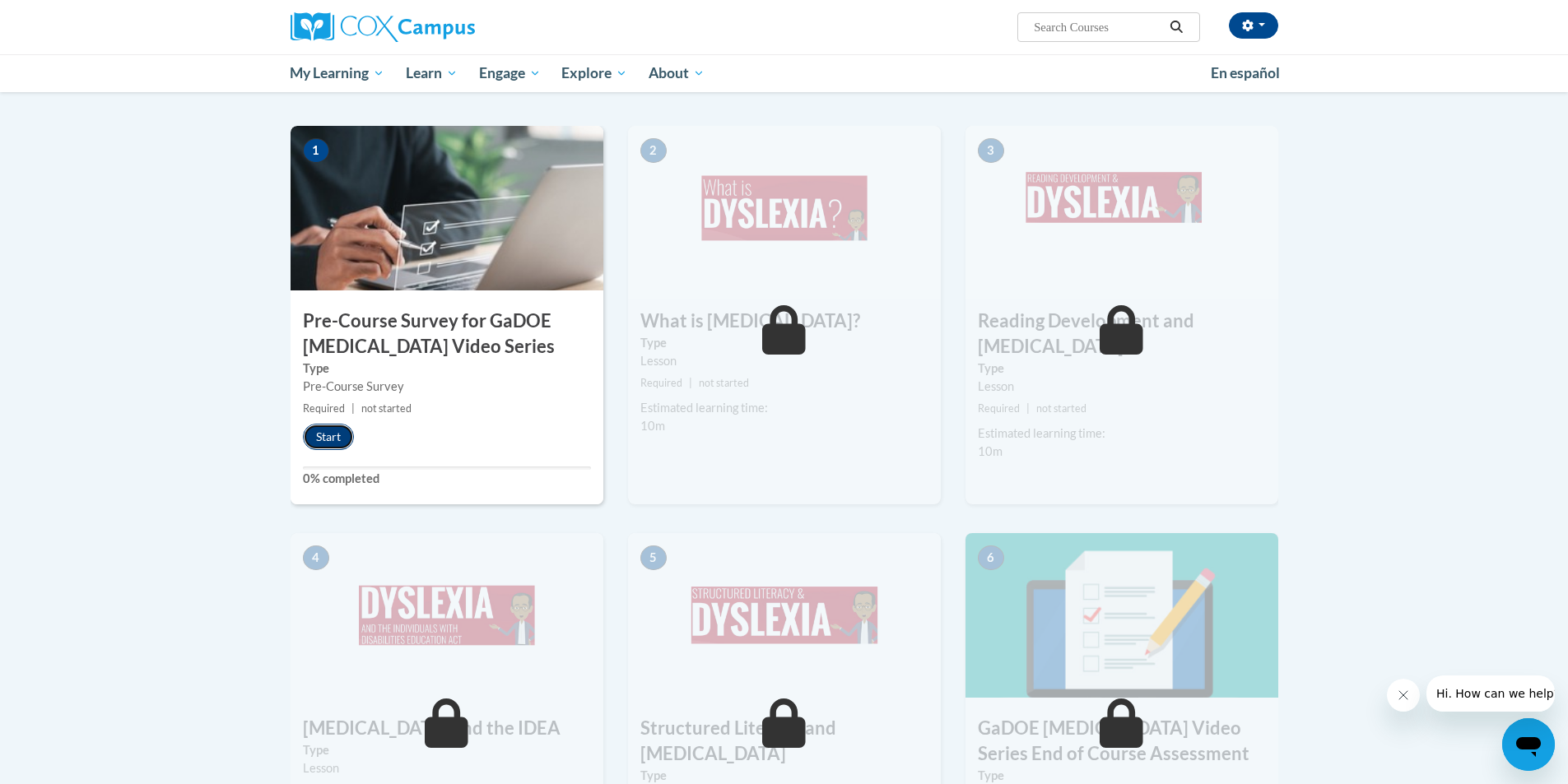
click at [332, 440] on button "Start" at bounding box center [328, 437] width 51 height 27
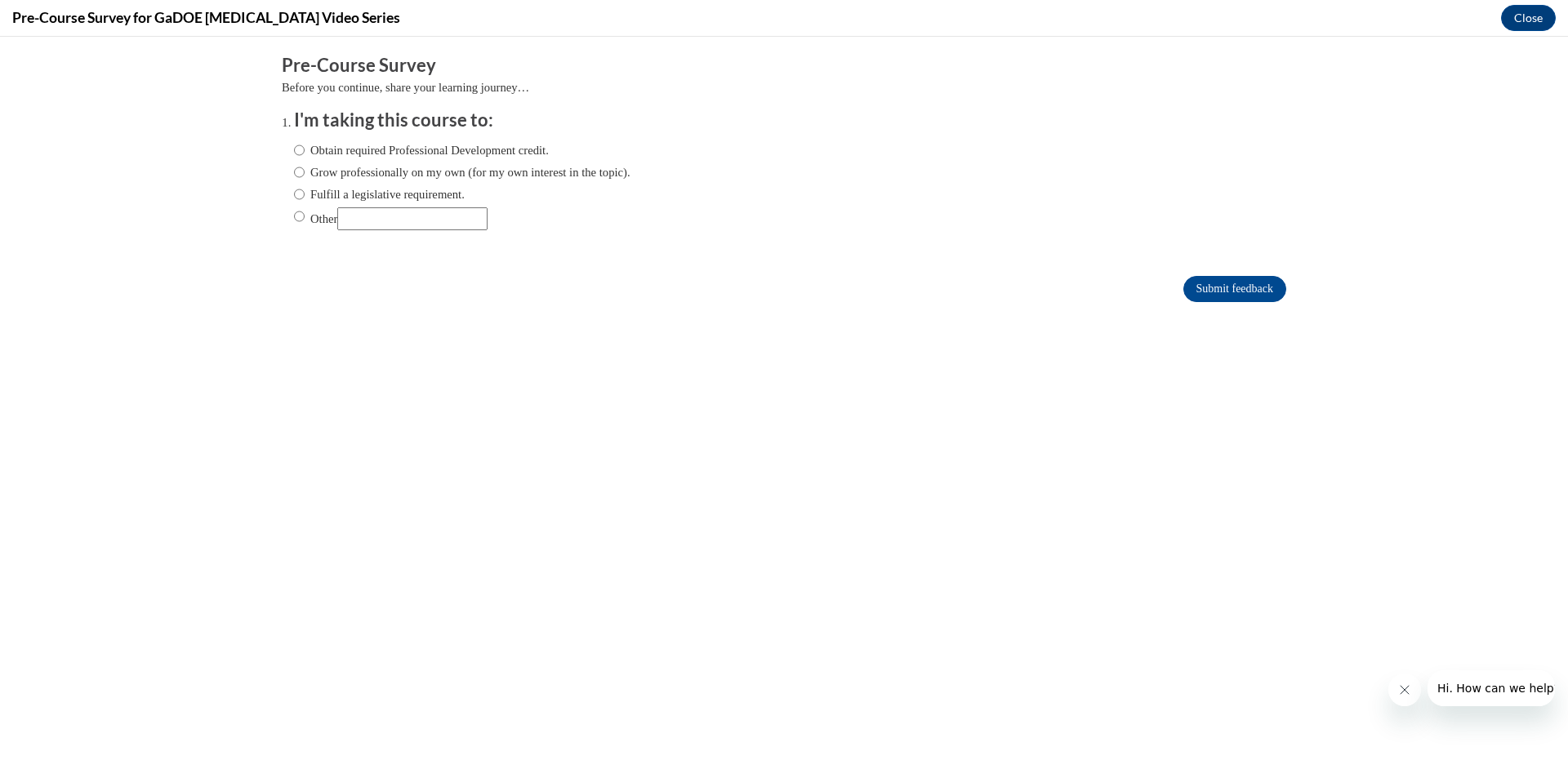
scroll to position [0, 0]
click at [294, 173] on input "Grow professionally on my own (for my own interest in the topic)." at bounding box center [299, 173] width 11 height 18
radio input "true"
click at [1196, 301] on input "Submit feedback" at bounding box center [1234, 289] width 103 height 26
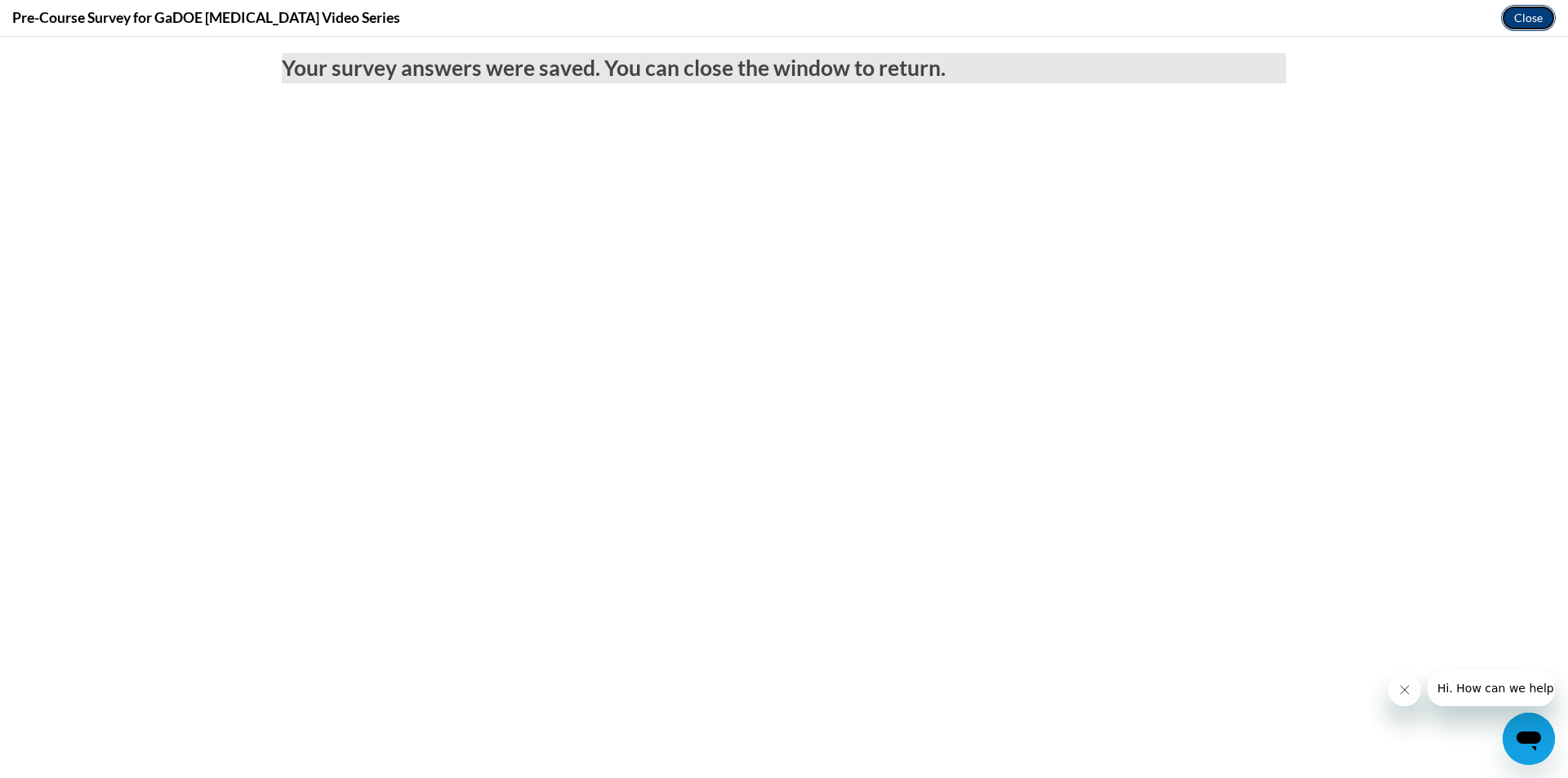
click at [1527, 12] on button "Close" at bounding box center [1528, 18] width 55 height 26
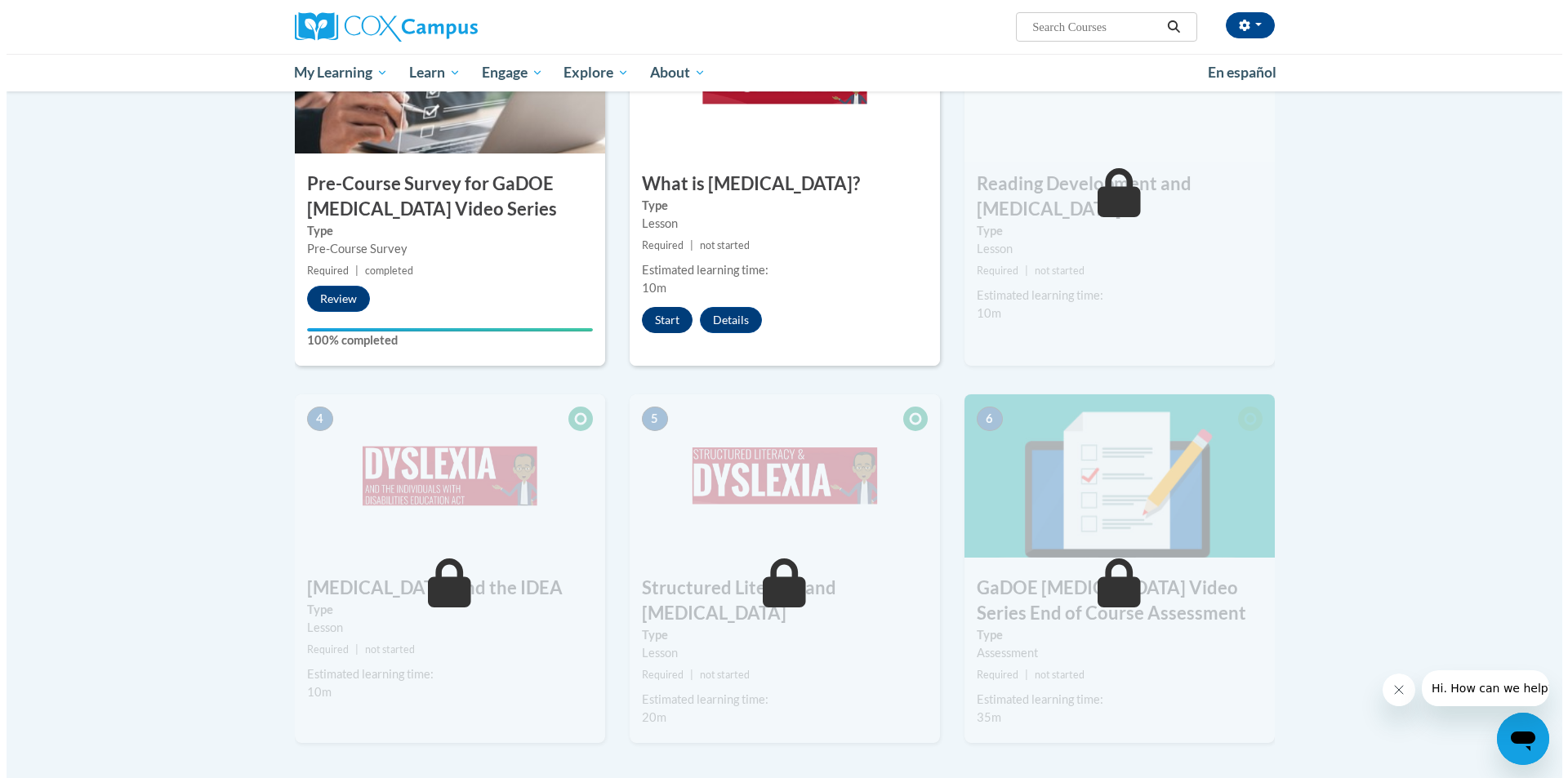
scroll to position [490, 0]
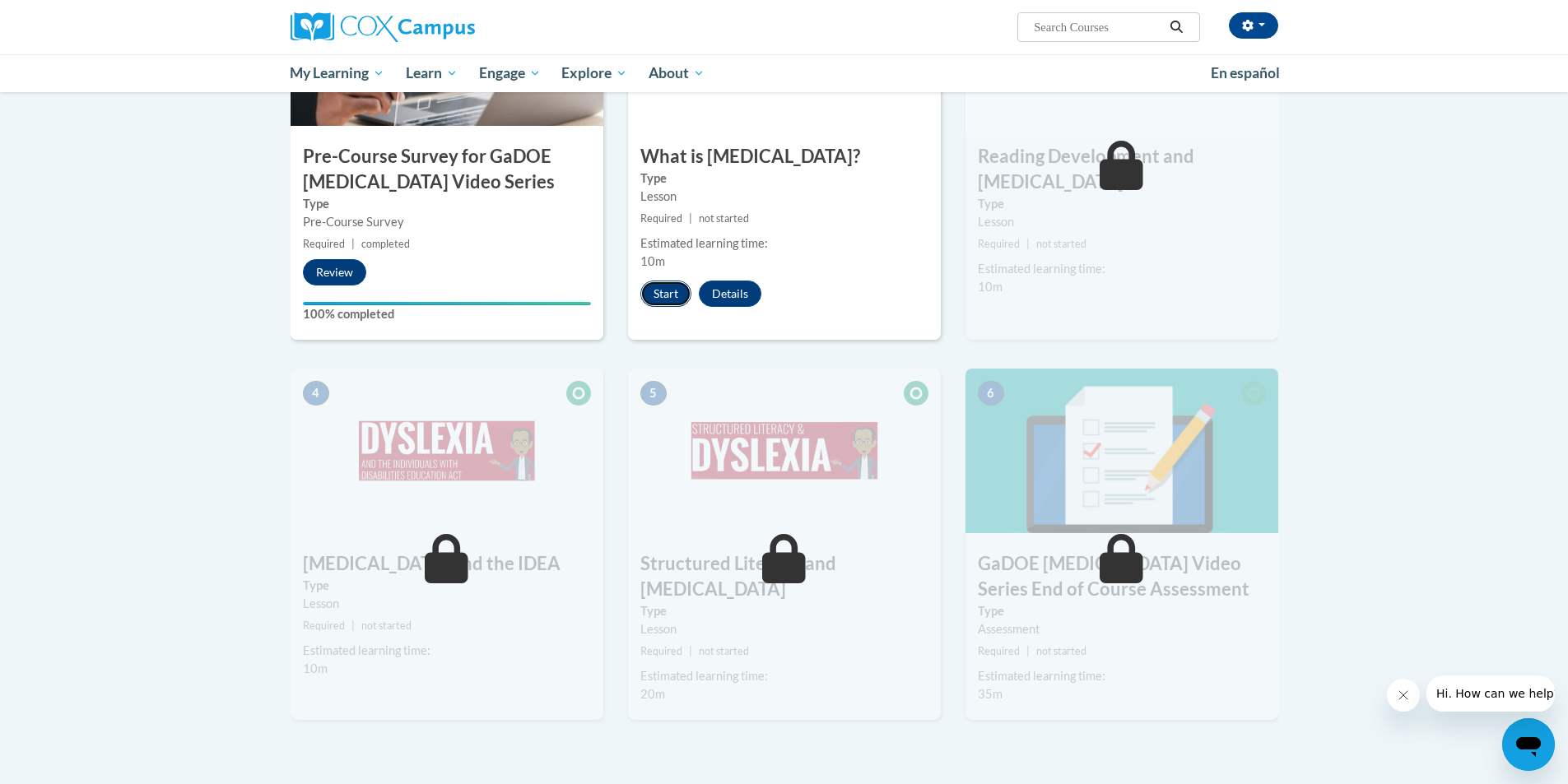
click at [655, 296] on button "Start" at bounding box center [665, 294] width 51 height 27
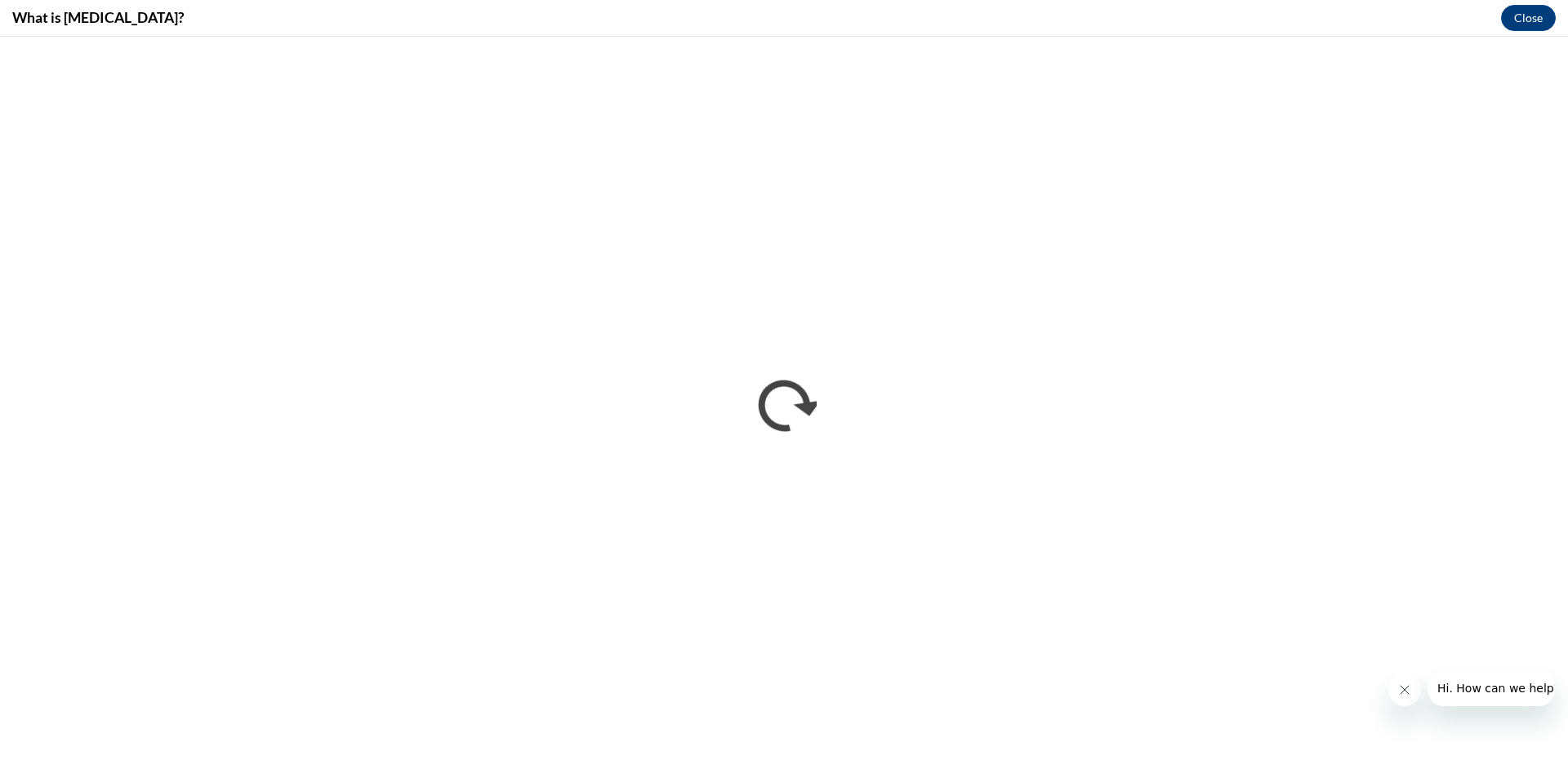
scroll to position [0, 0]
